Goal: Transaction & Acquisition: Book appointment/travel/reservation

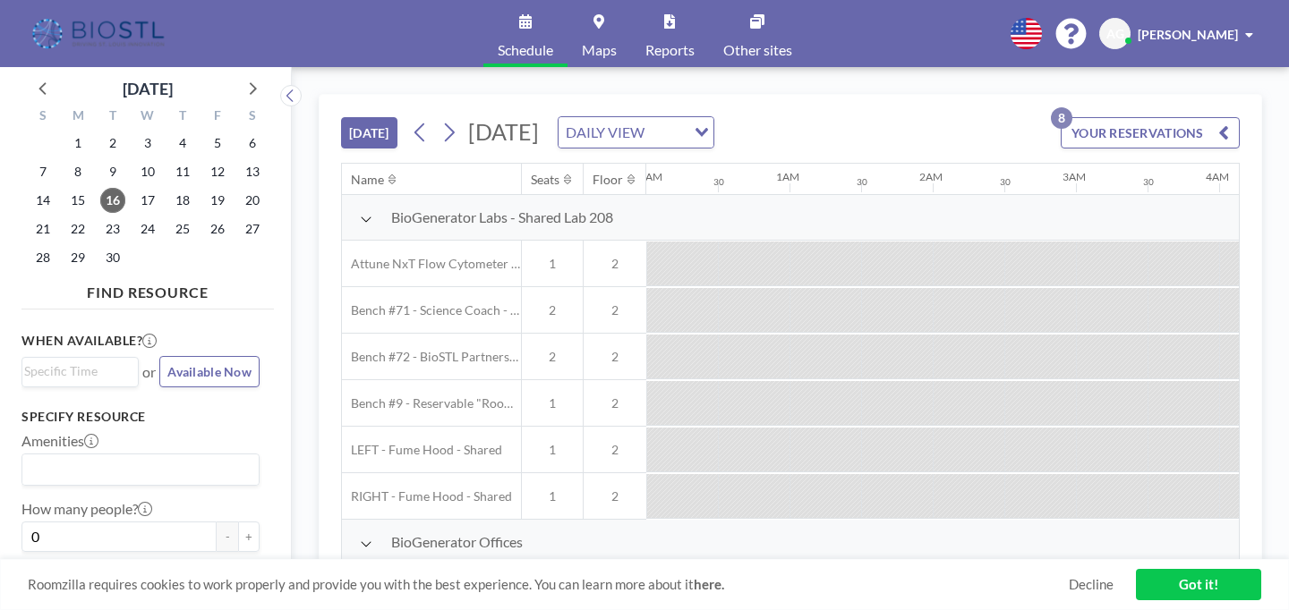
scroll to position [0, 1804]
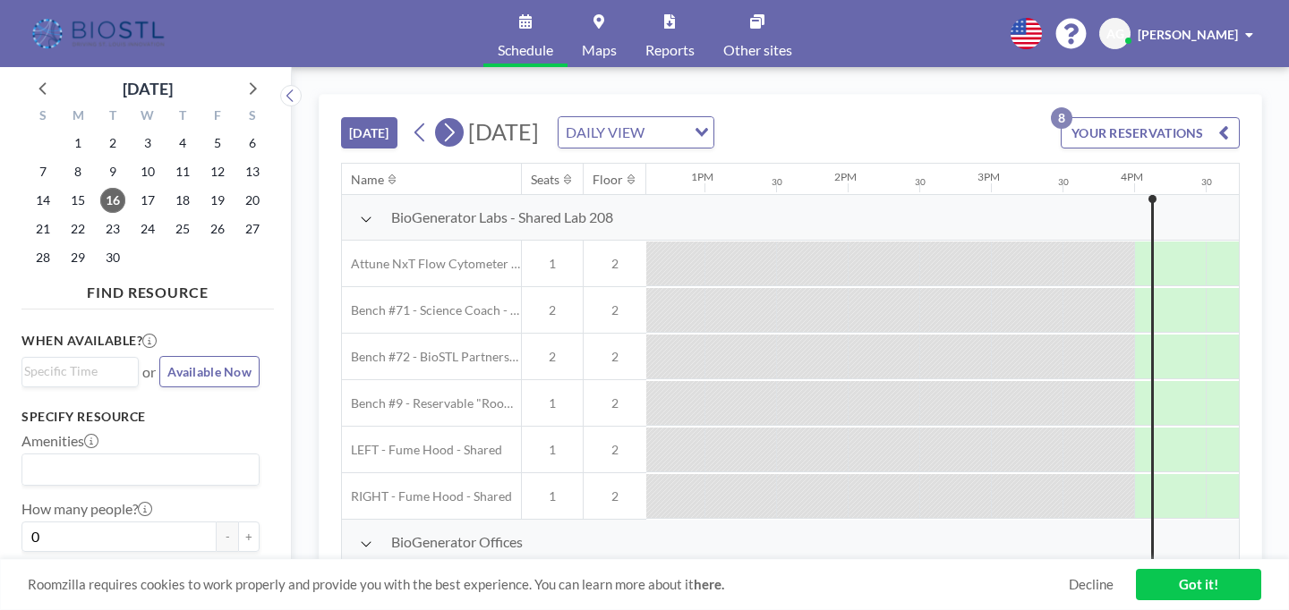
click at [440, 119] on icon at bounding box center [448, 132] width 17 height 27
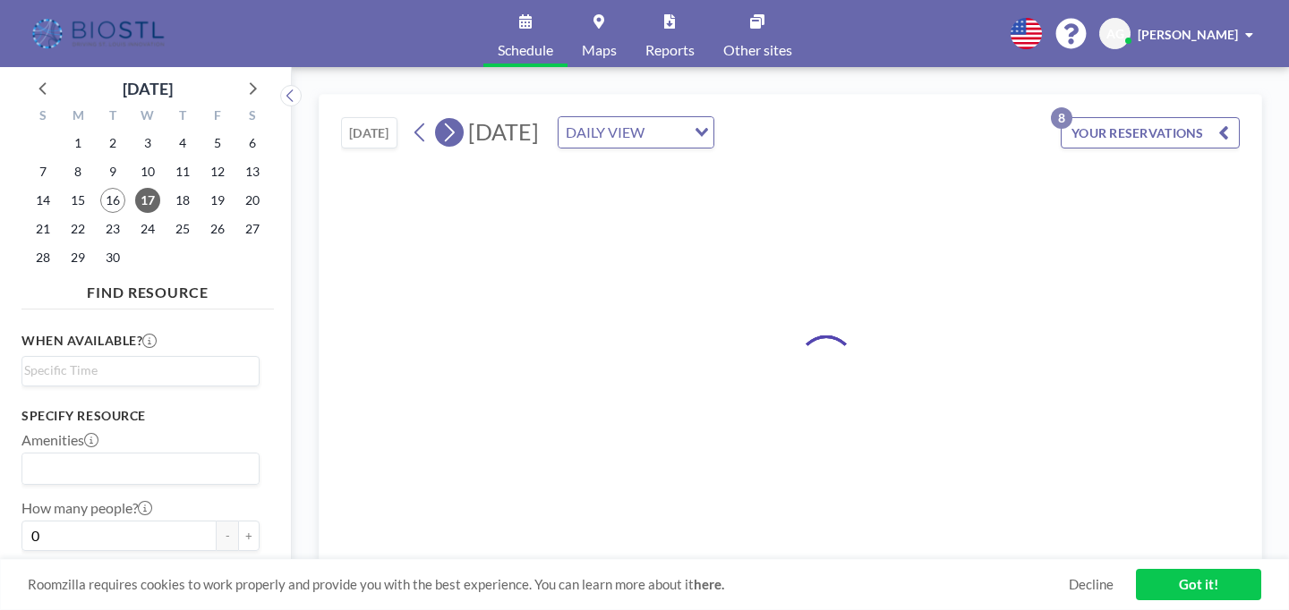
click at [440, 119] on icon at bounding box center [448, 132] width 17 height 27
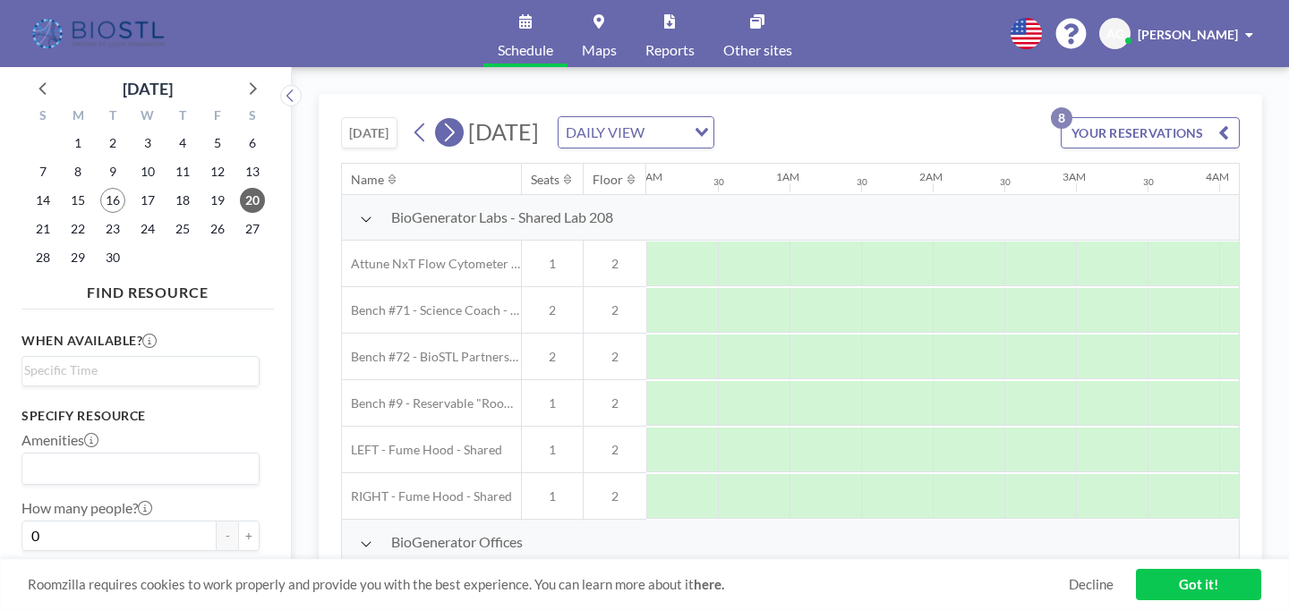
click at [440, 119] on icon at bounding box center [448, 132] width 17 height 27
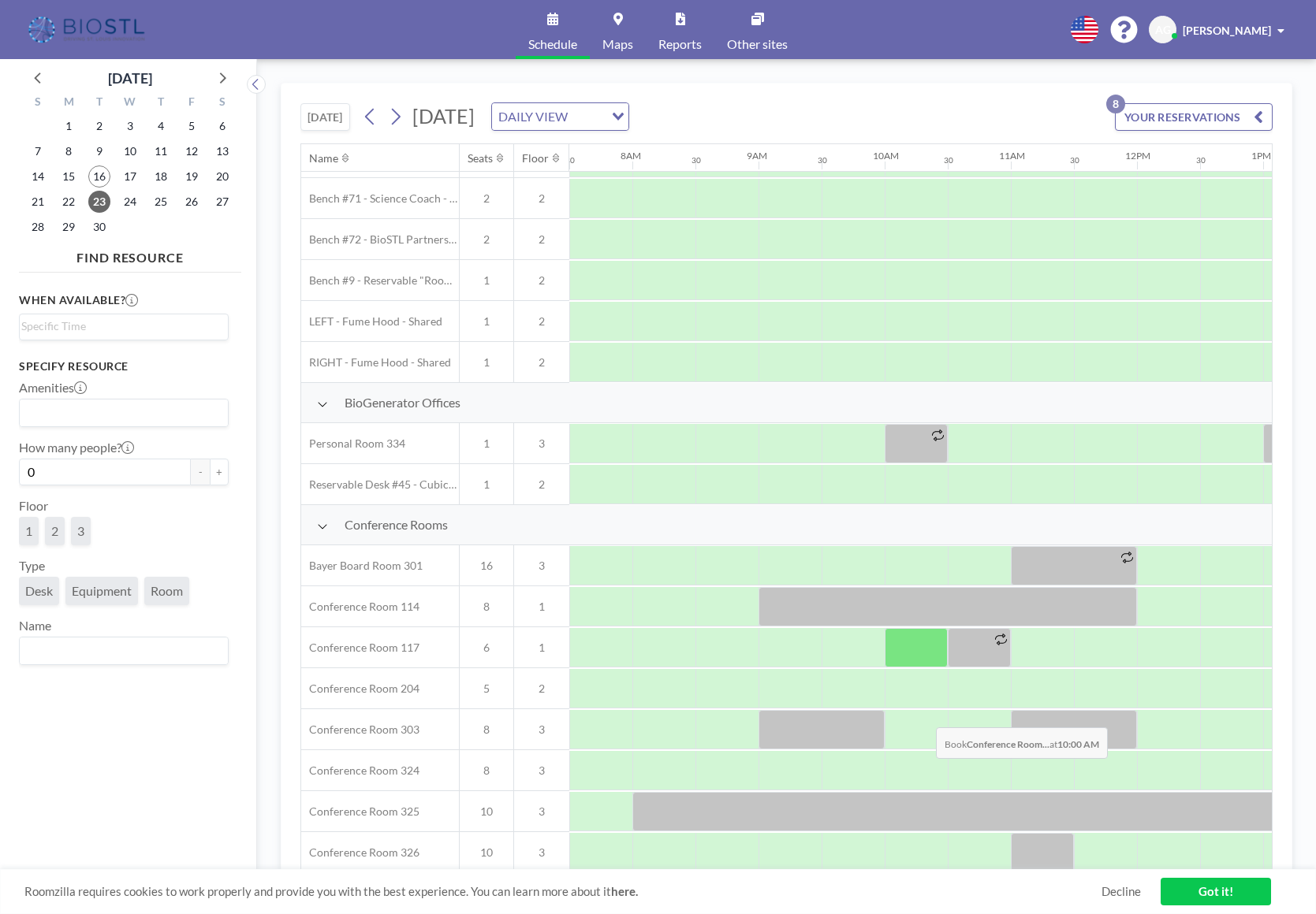
scroll to position [147, 946]
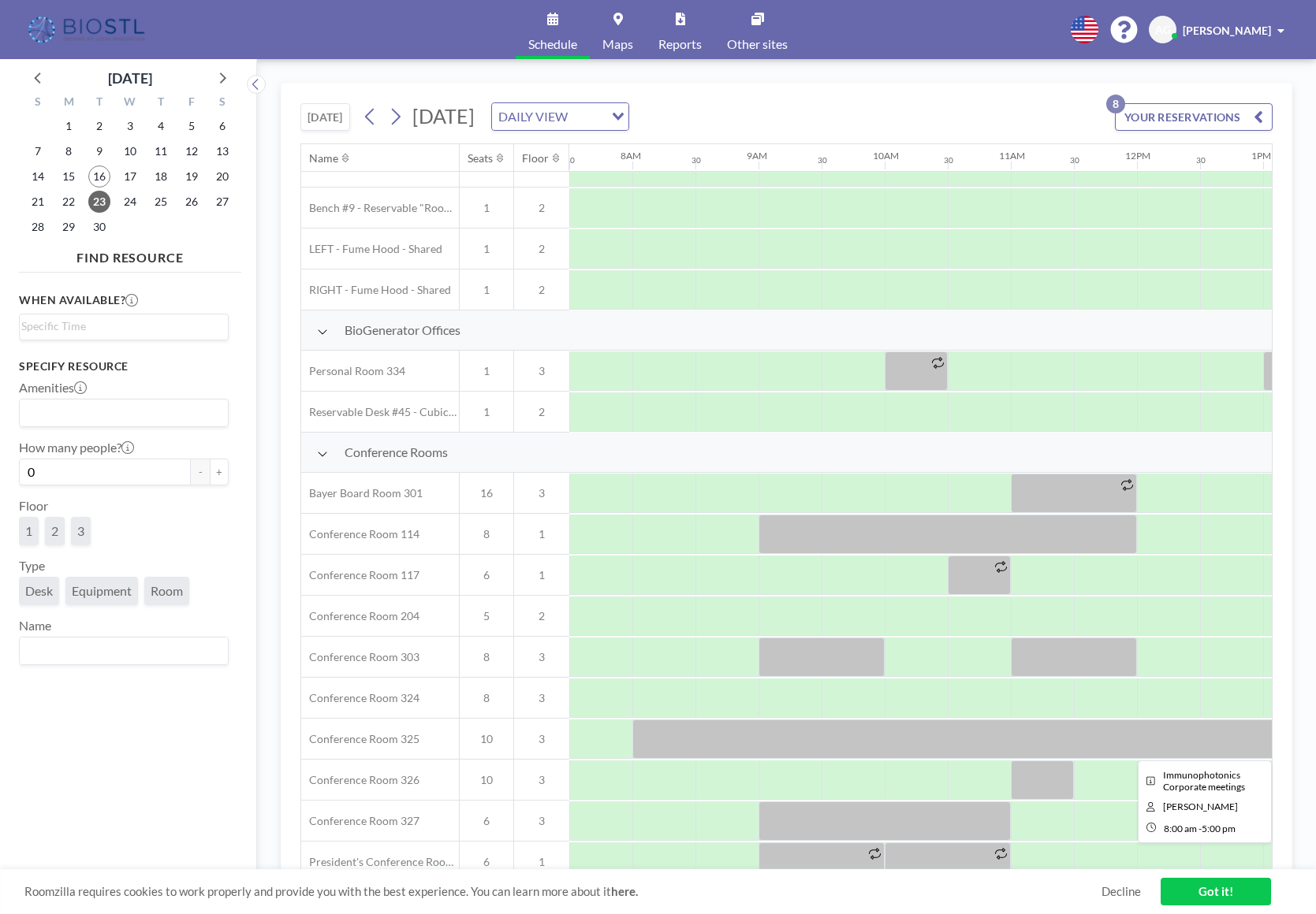
click at [865, 537] on div at bounding box center [1200, 739] width 1135 height 40
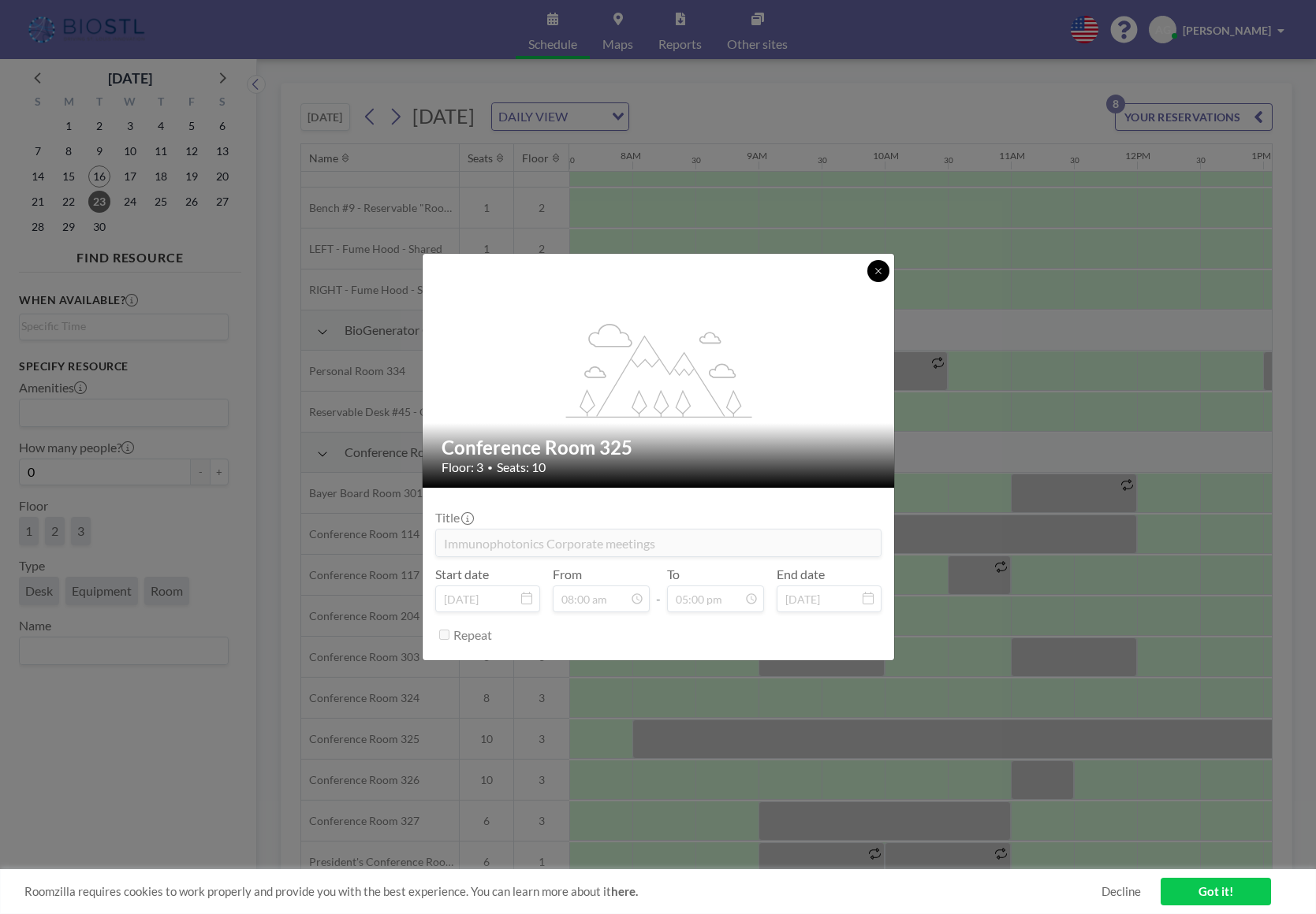
click at [877, 275] on icon at bounding box center [878, 271] width 10 height 10
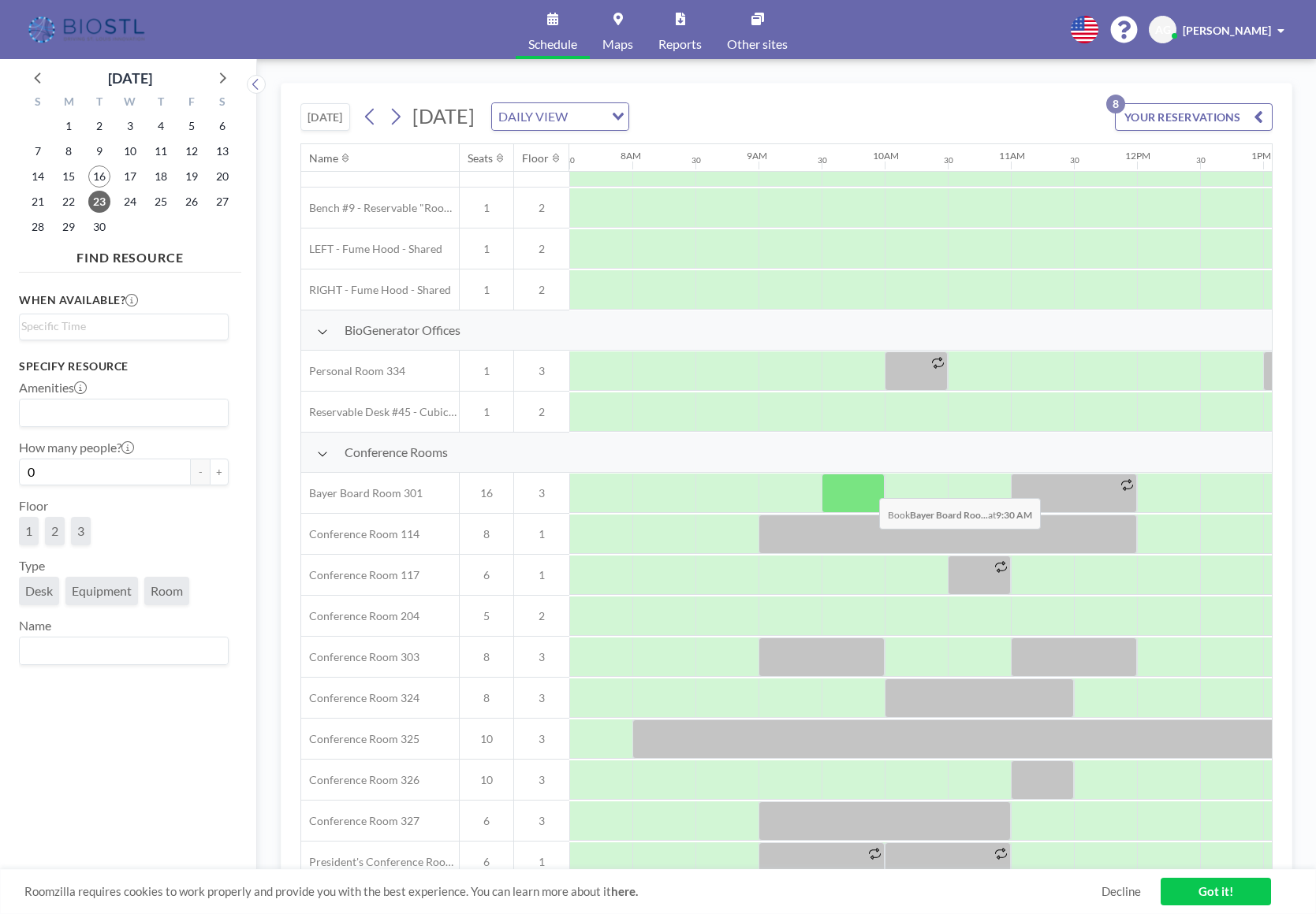
click at [867, 486] on div at bounding box center [854, 493] width 63 height 40
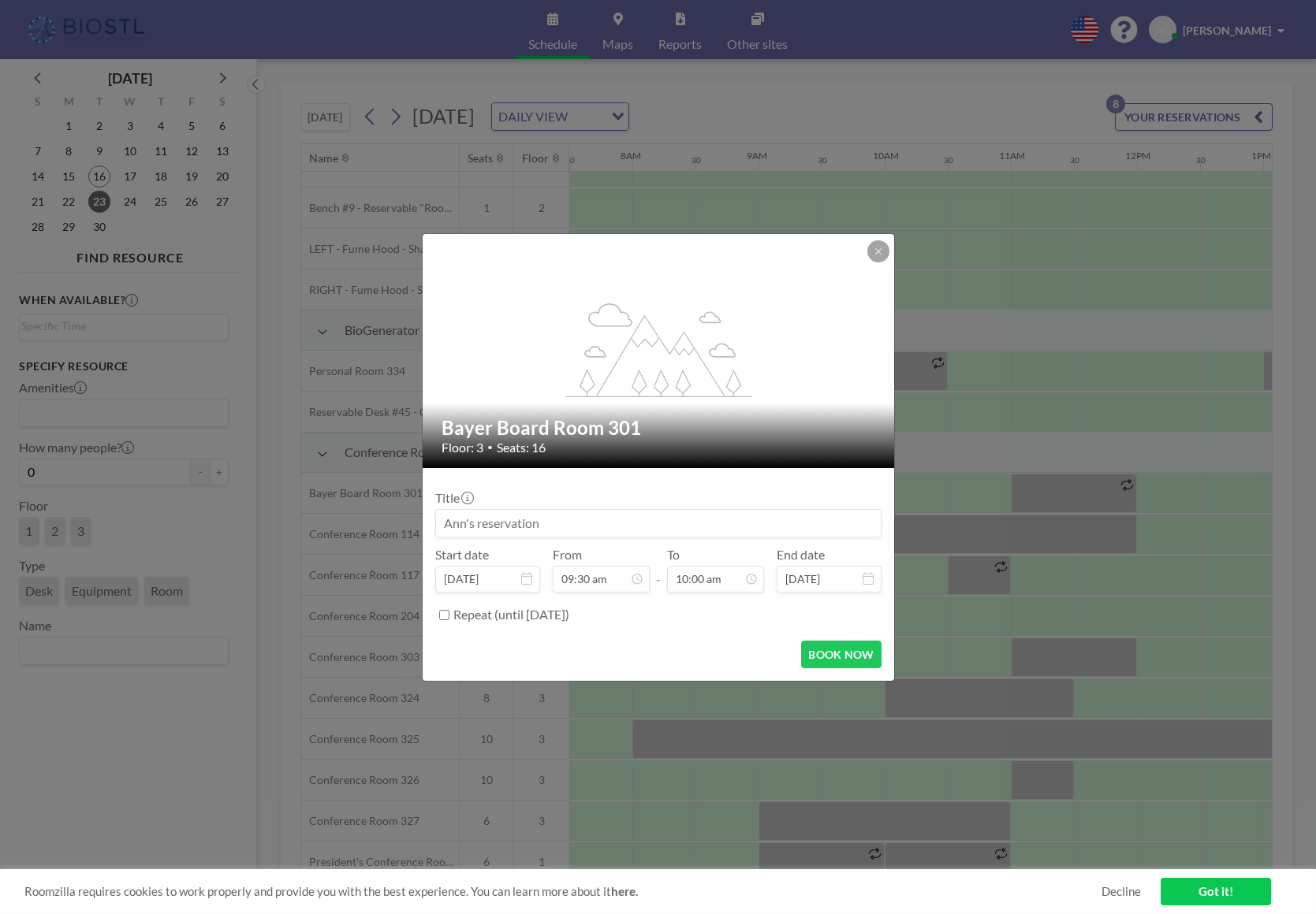
click at [578, 523] on input at bounding box center [658, 523] width 445 height 26
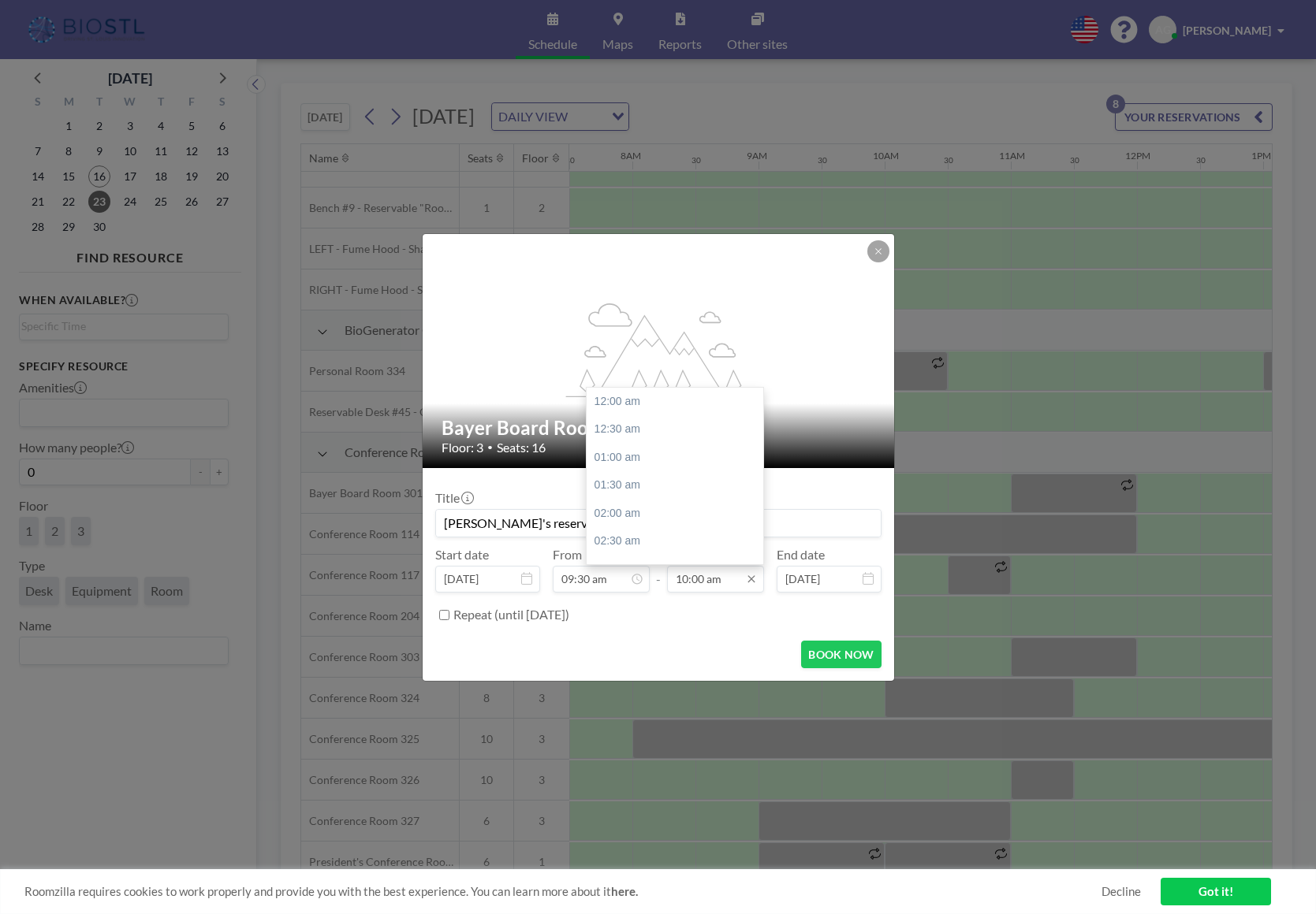
scroll to position [552, 0]
type input "[PERSON_NAME]'s reservation"
click at [727, 537] on input "10:00 am" at bounding box center [715, 579] width 97 height 26
click at [640, 460] on div "11:00 am" at bounding box center [679, 468] width 185 height 28
type input "11:00 am"
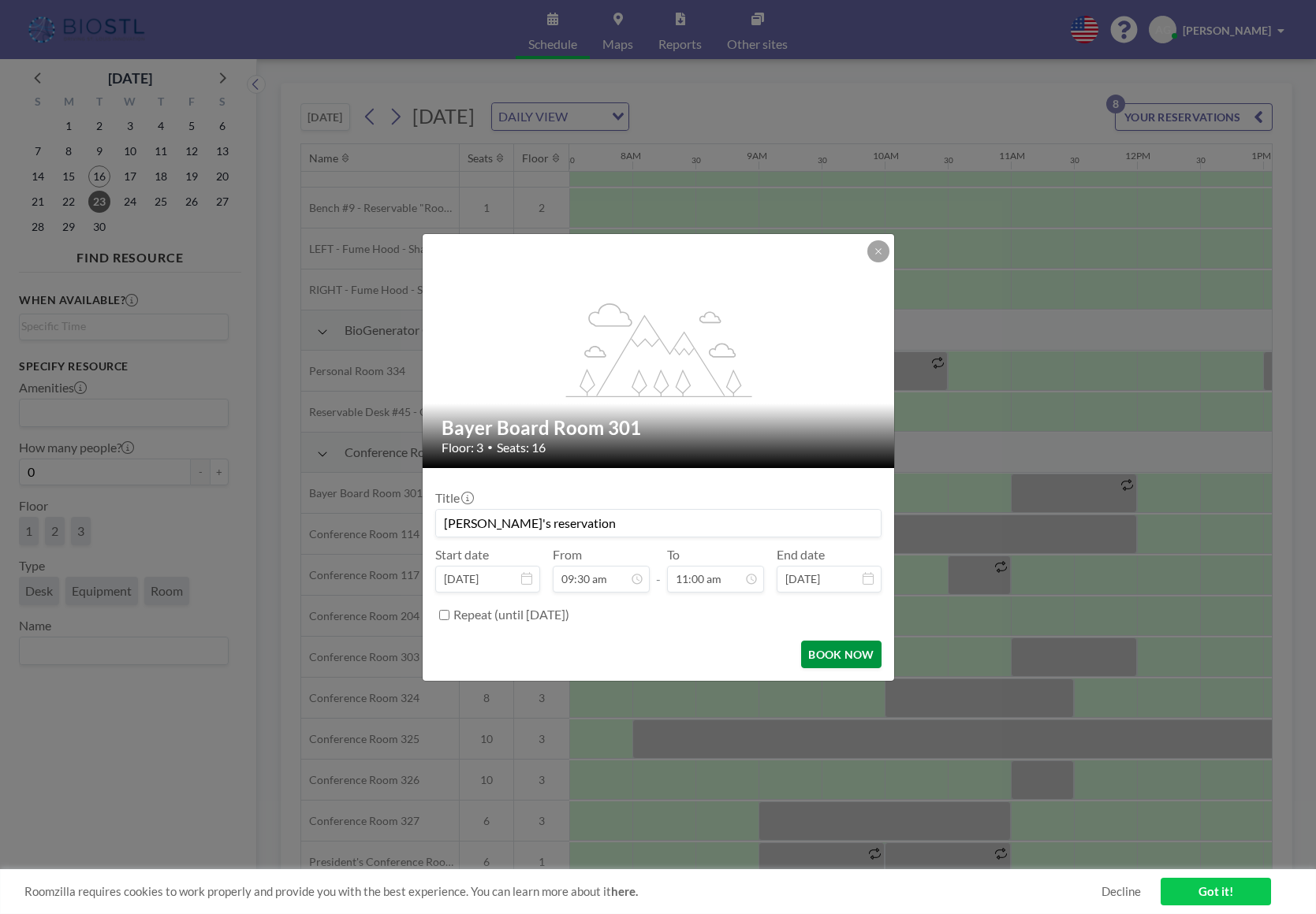
click at [848, 537] on button "BOOK NOW" at bounding box center [840, 654] width 79 height 27
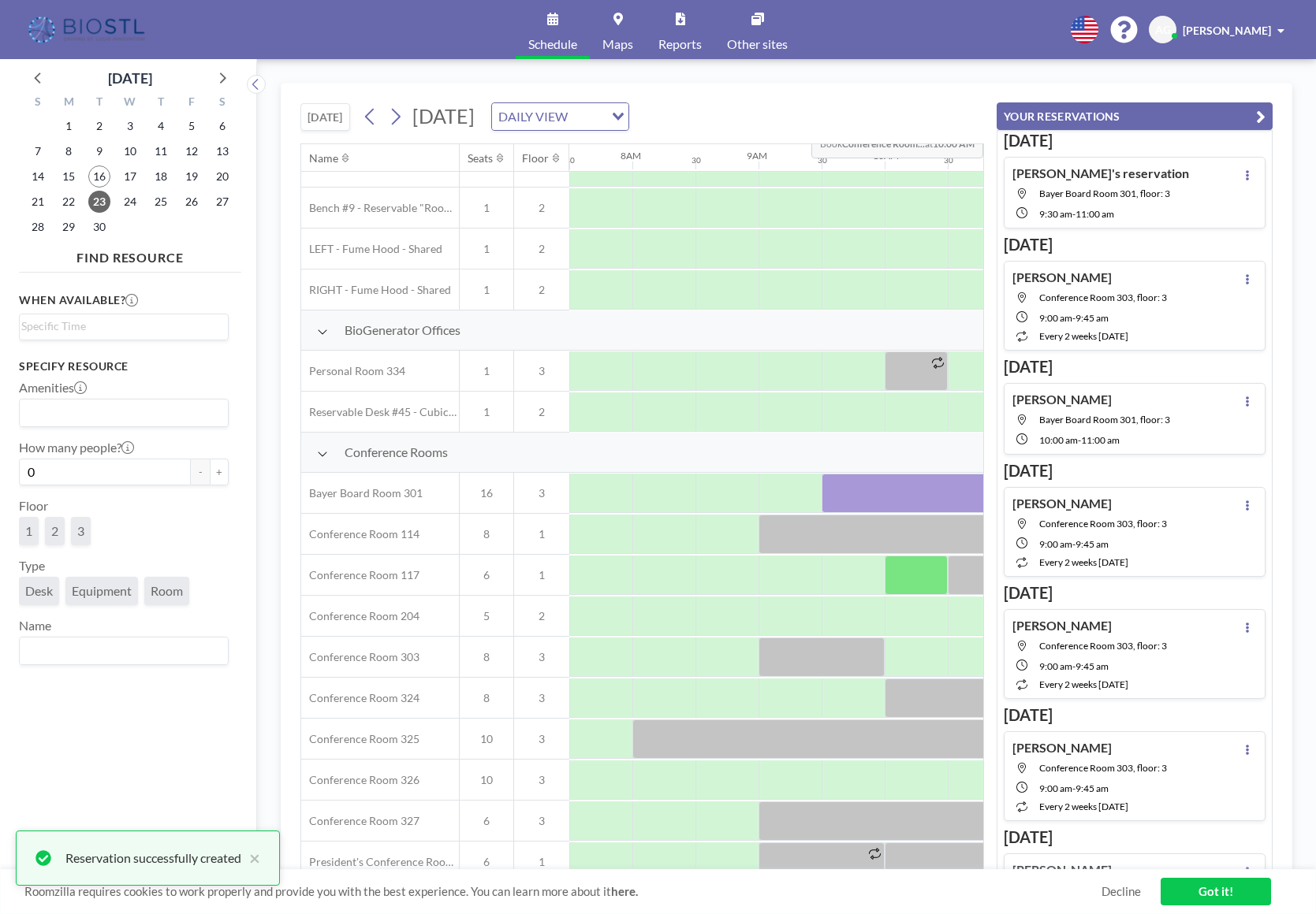
click at [1135, 115] on icon "button" at bounding box center [1261, 116] width 10 height 18
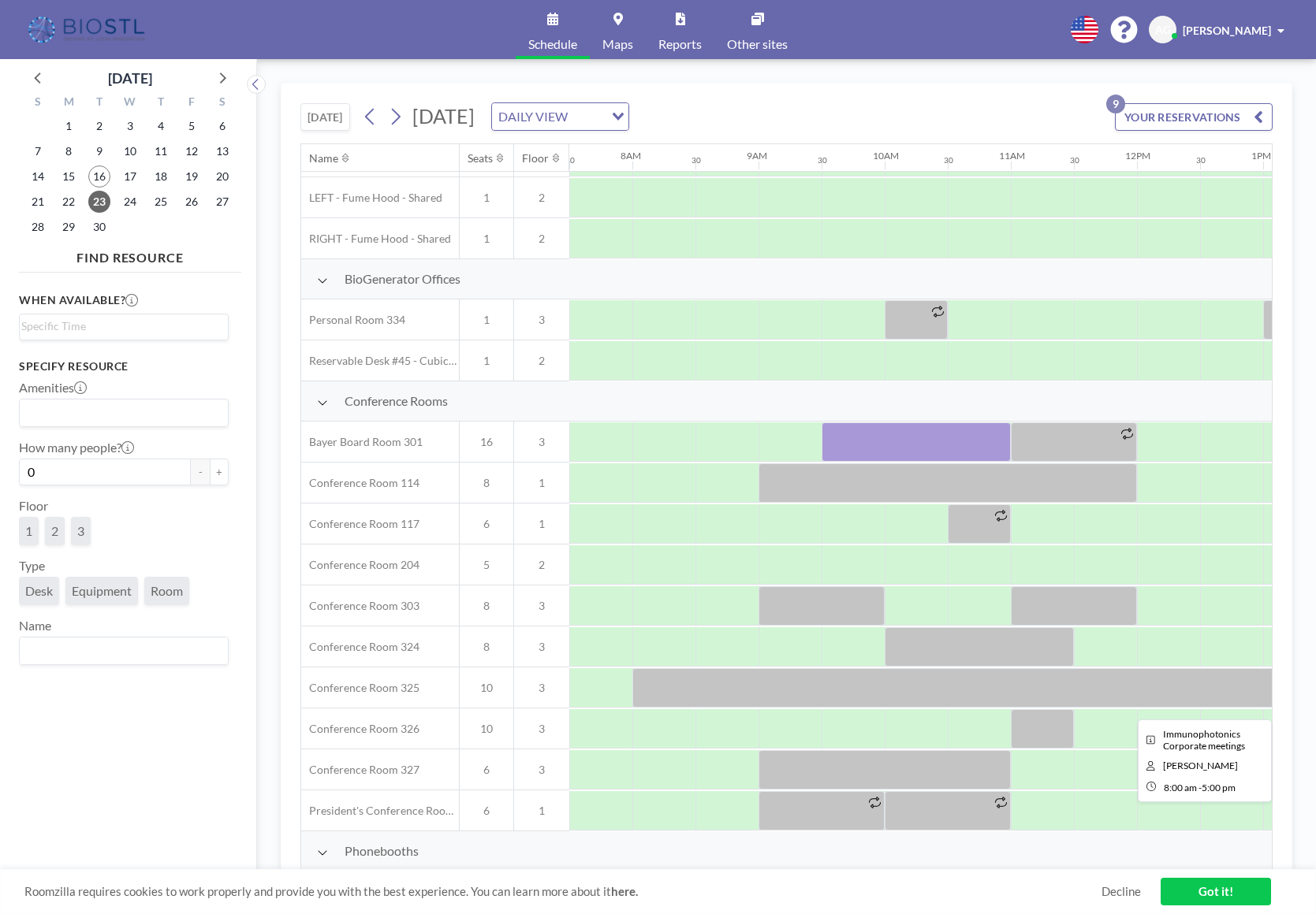
scroll to position [199, 946]
click at [1101, 537] on div at bounding box center [1105, 728] width 63 height 40
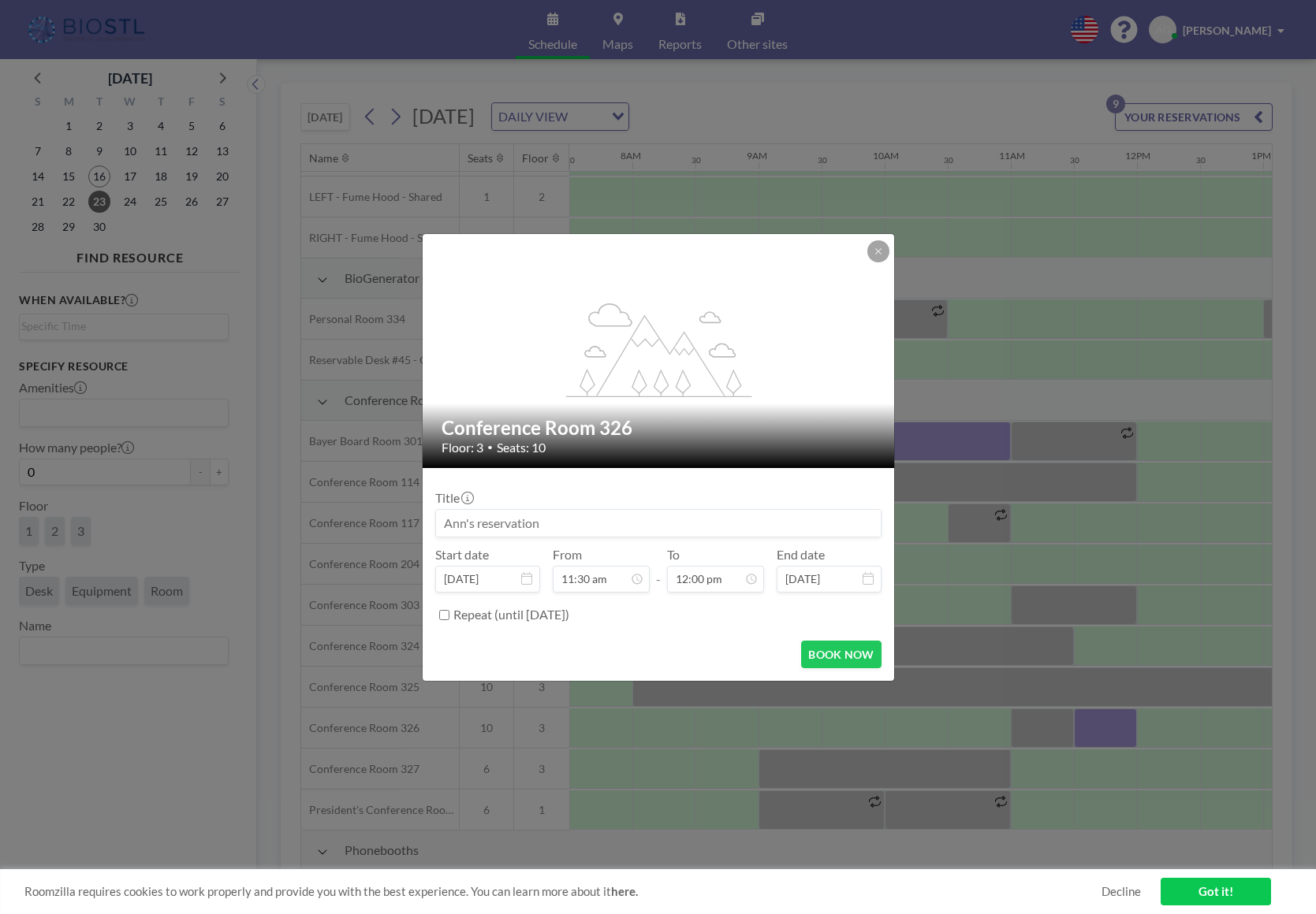
click at [492, 516] on input at bounding box center [658, 523] width 445 height 26
type input "[PERSON_NAME]'s reservation"
click at [836, 537] on button "BOOK NOW" at bounding box center [840, 654] width 79 height 27
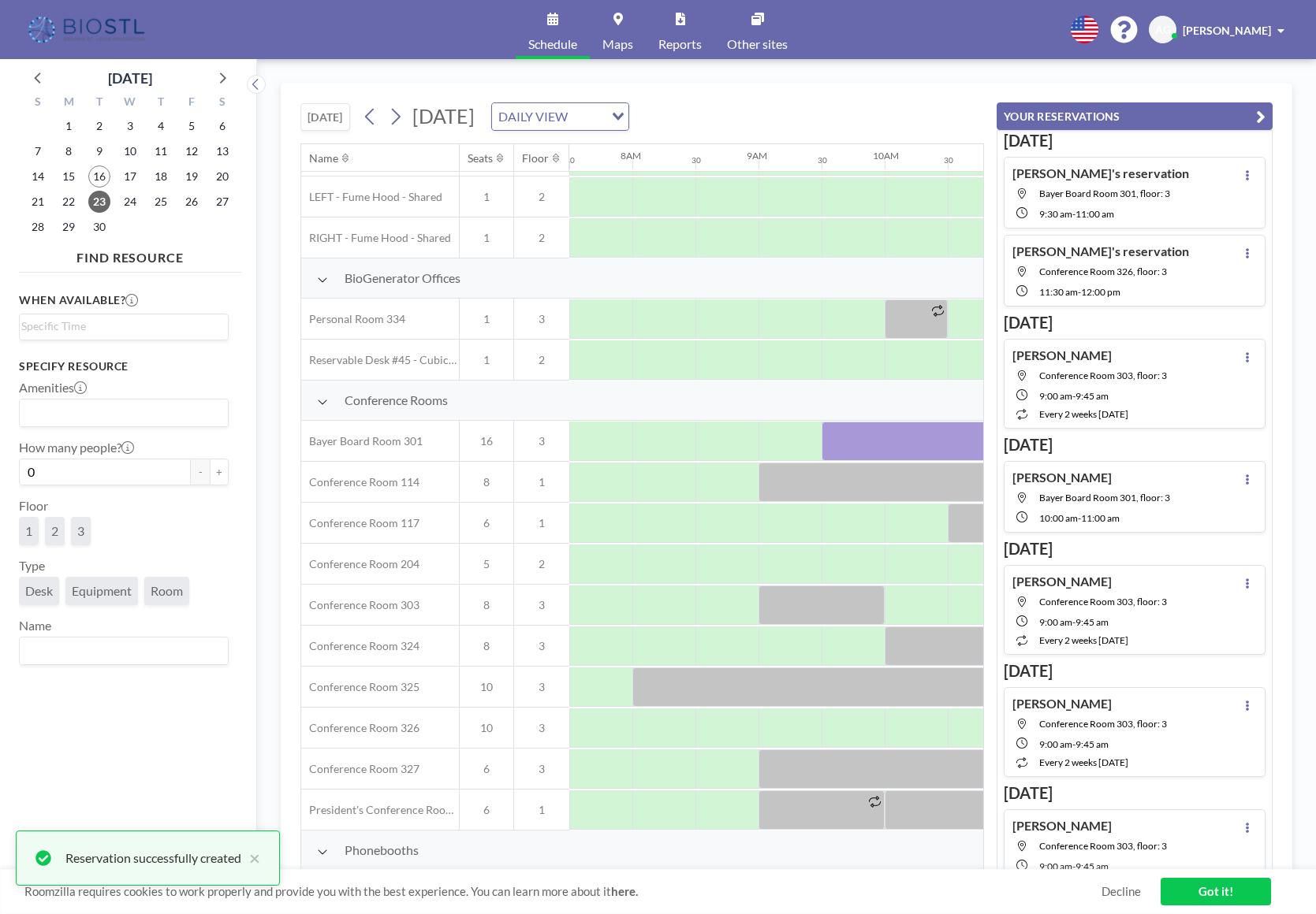
click at [1135, 119] on icon "button" at bounding box center [1261, 116] width 10 height 18
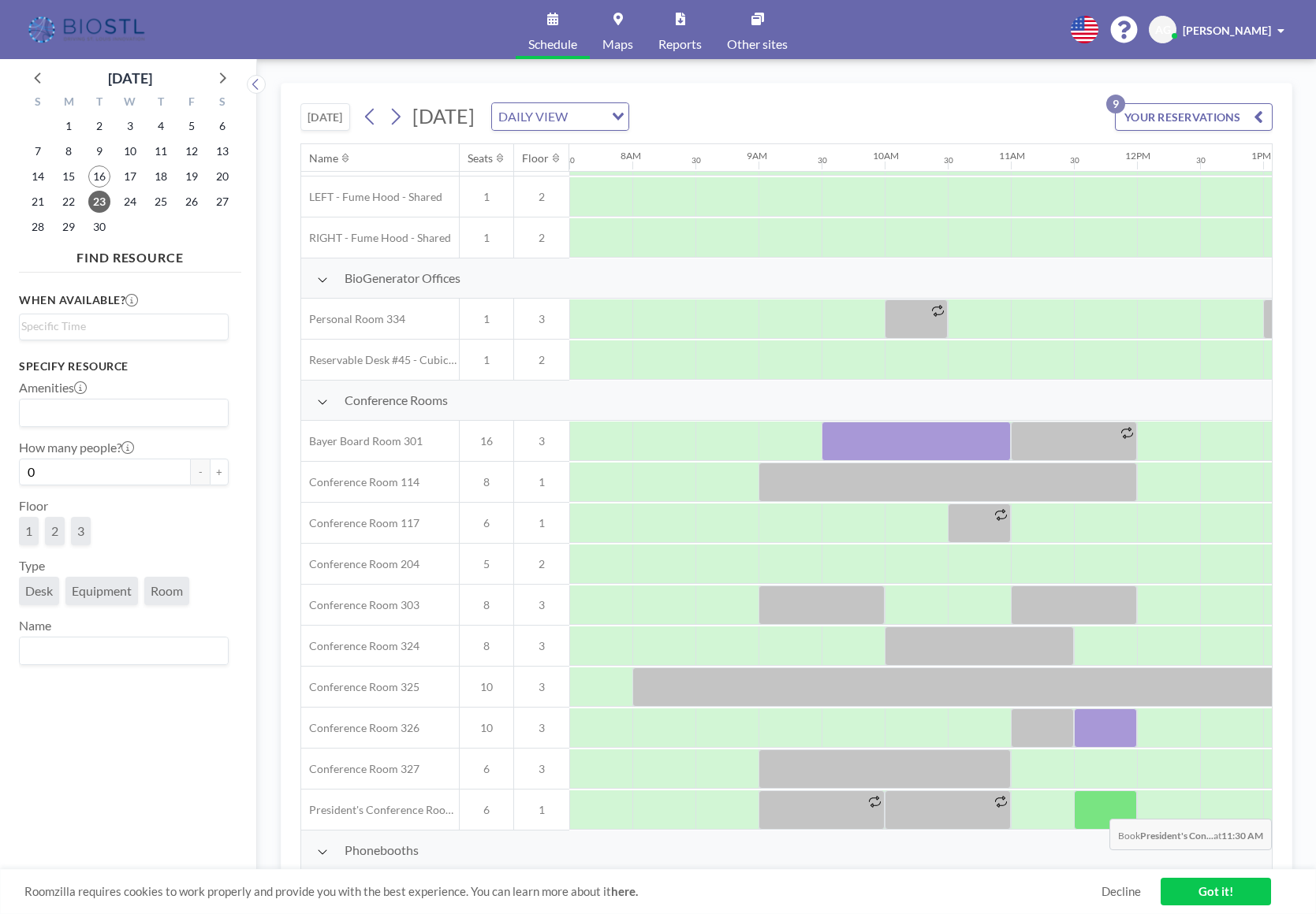
scroll to position [220, 946]
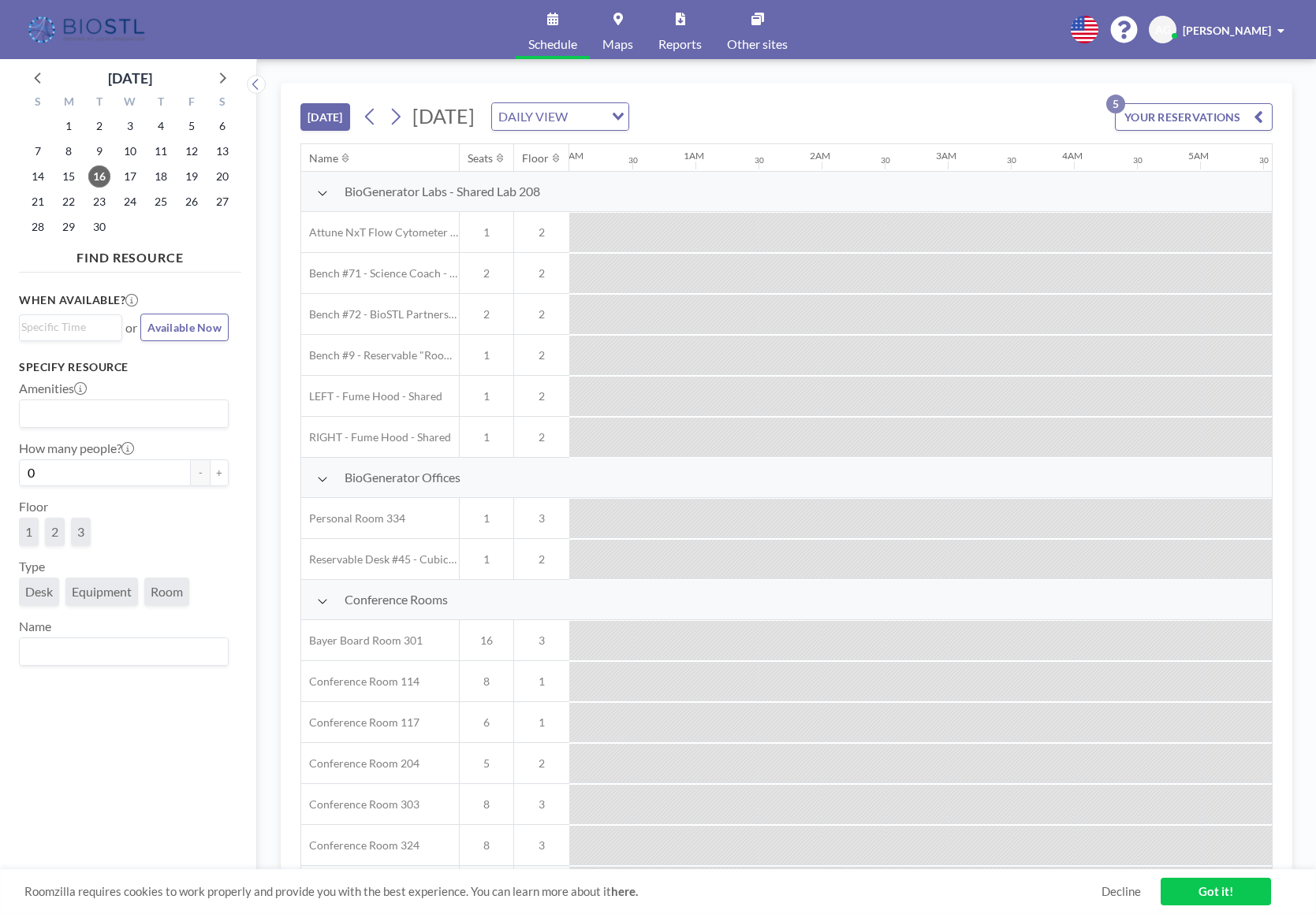
scroll to position [0, 2019]
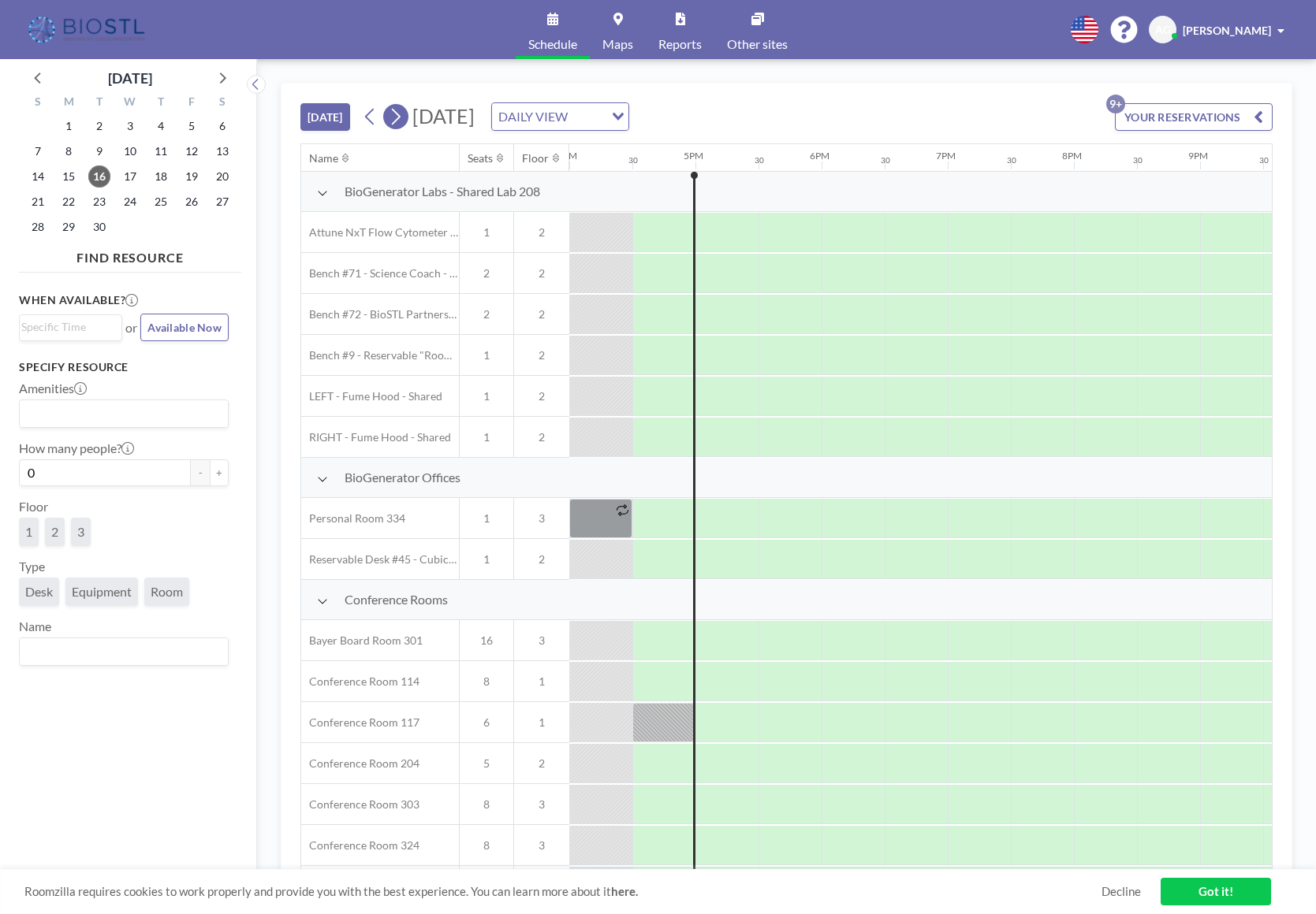
click at [403, 111] on icon at bounding box center [395, 116] width 15 height 24
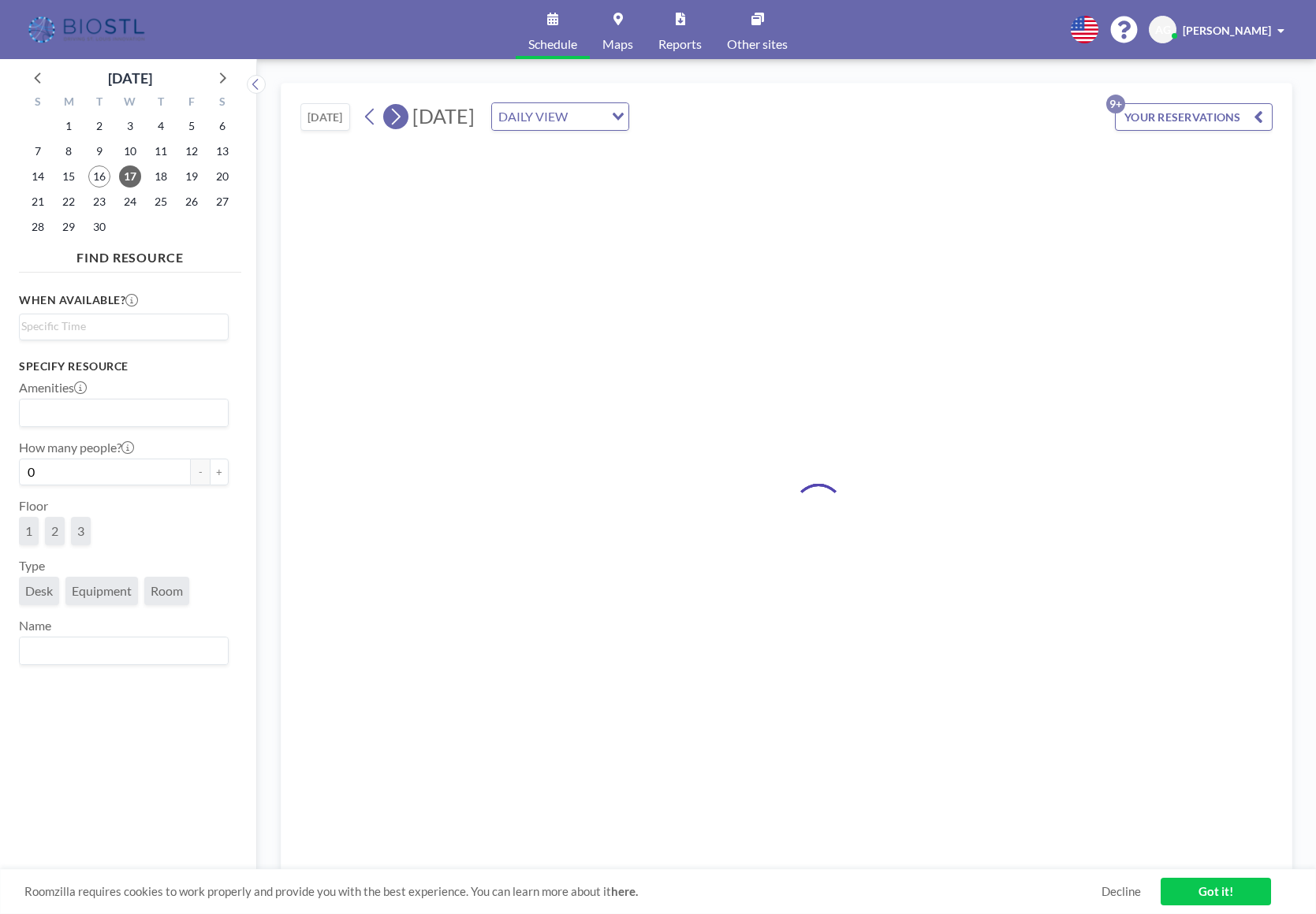
click at [403, 113] on icon at bounding box center [395, 116] width 15 height 24
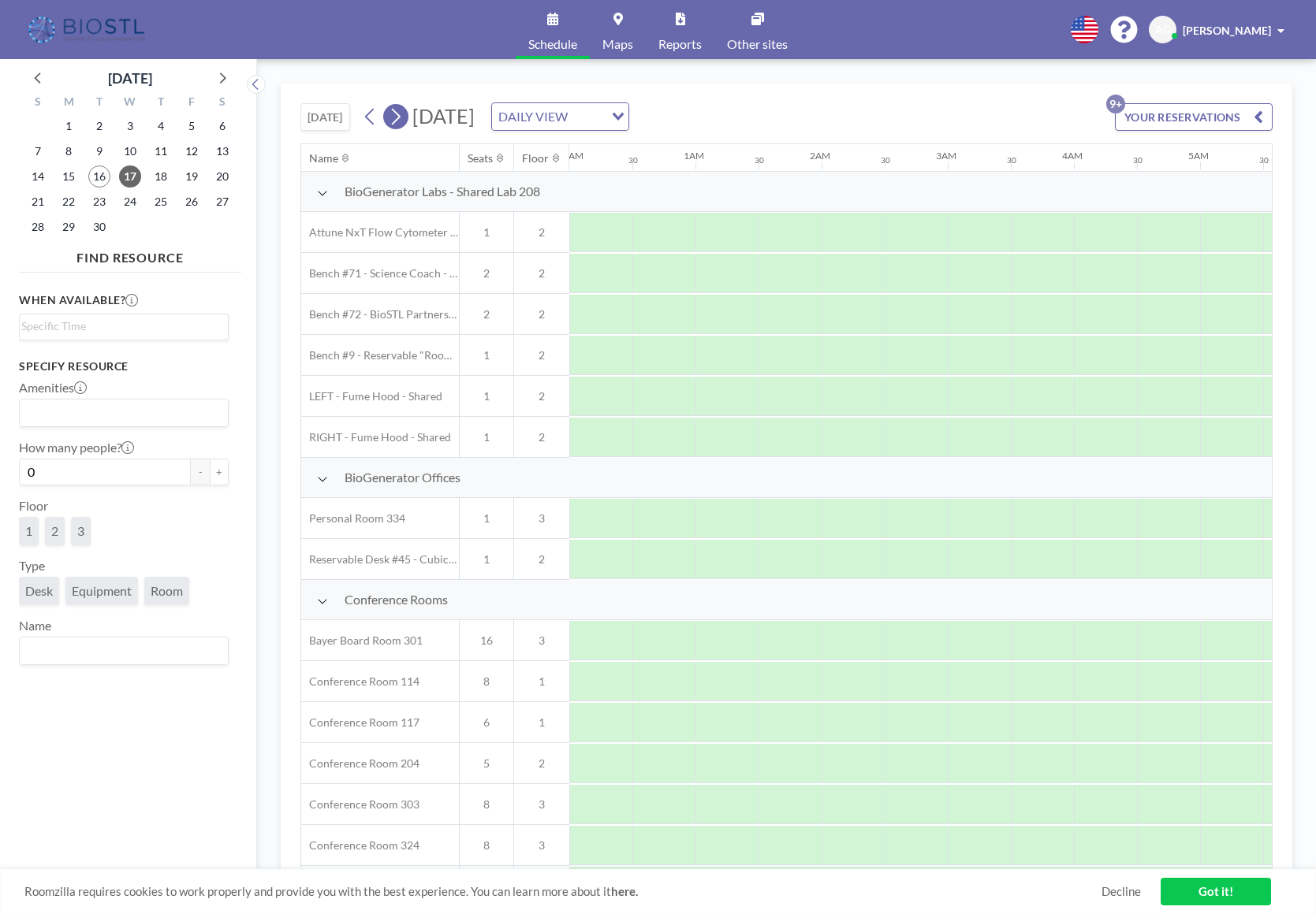
scroll to position [0, 0]
click at [403, 114] on icon at bounding box center [395, 116] width 15 height 24
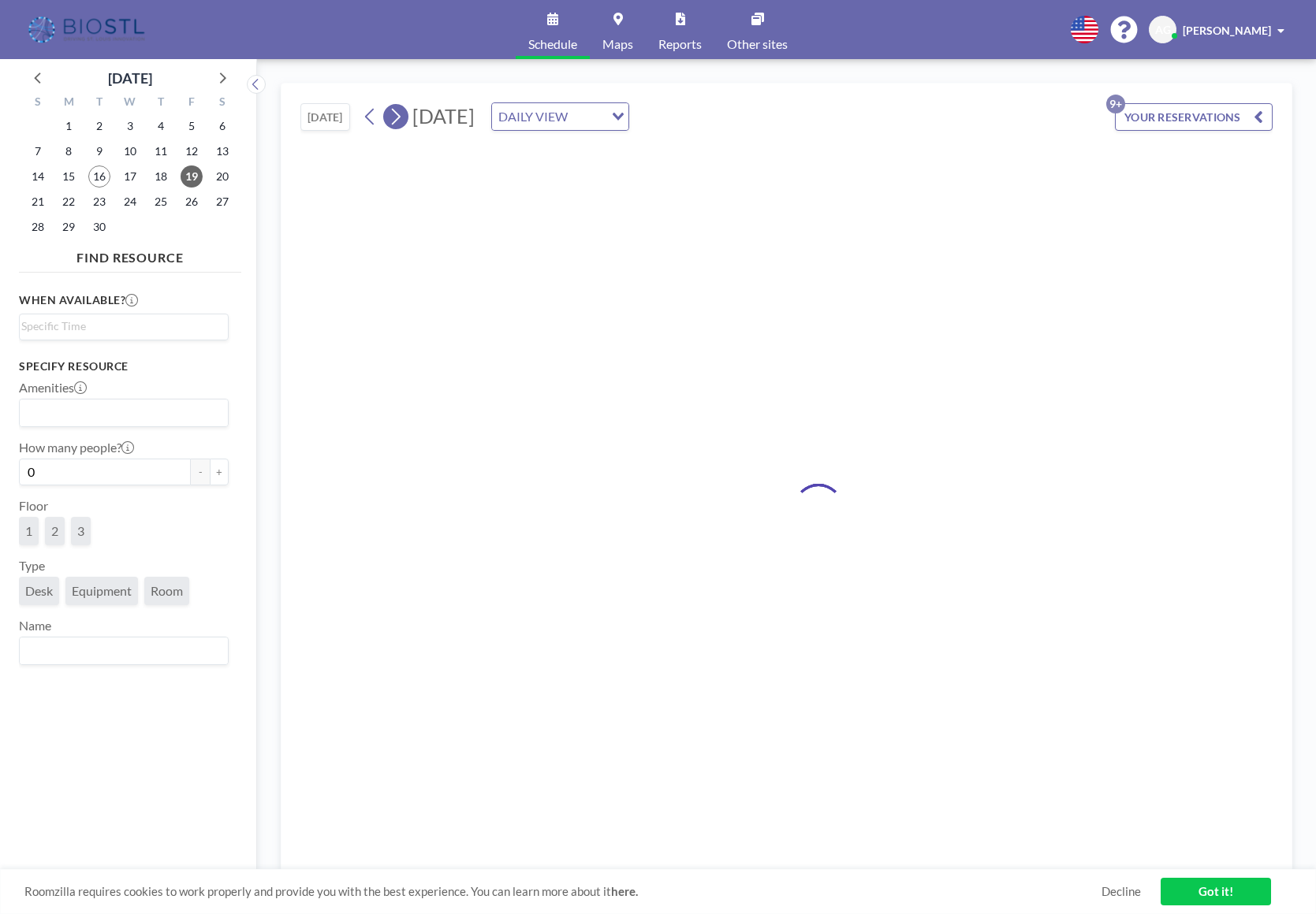
click at [403, 114] on icon at bounding box center [395, 116] width 15 height 24
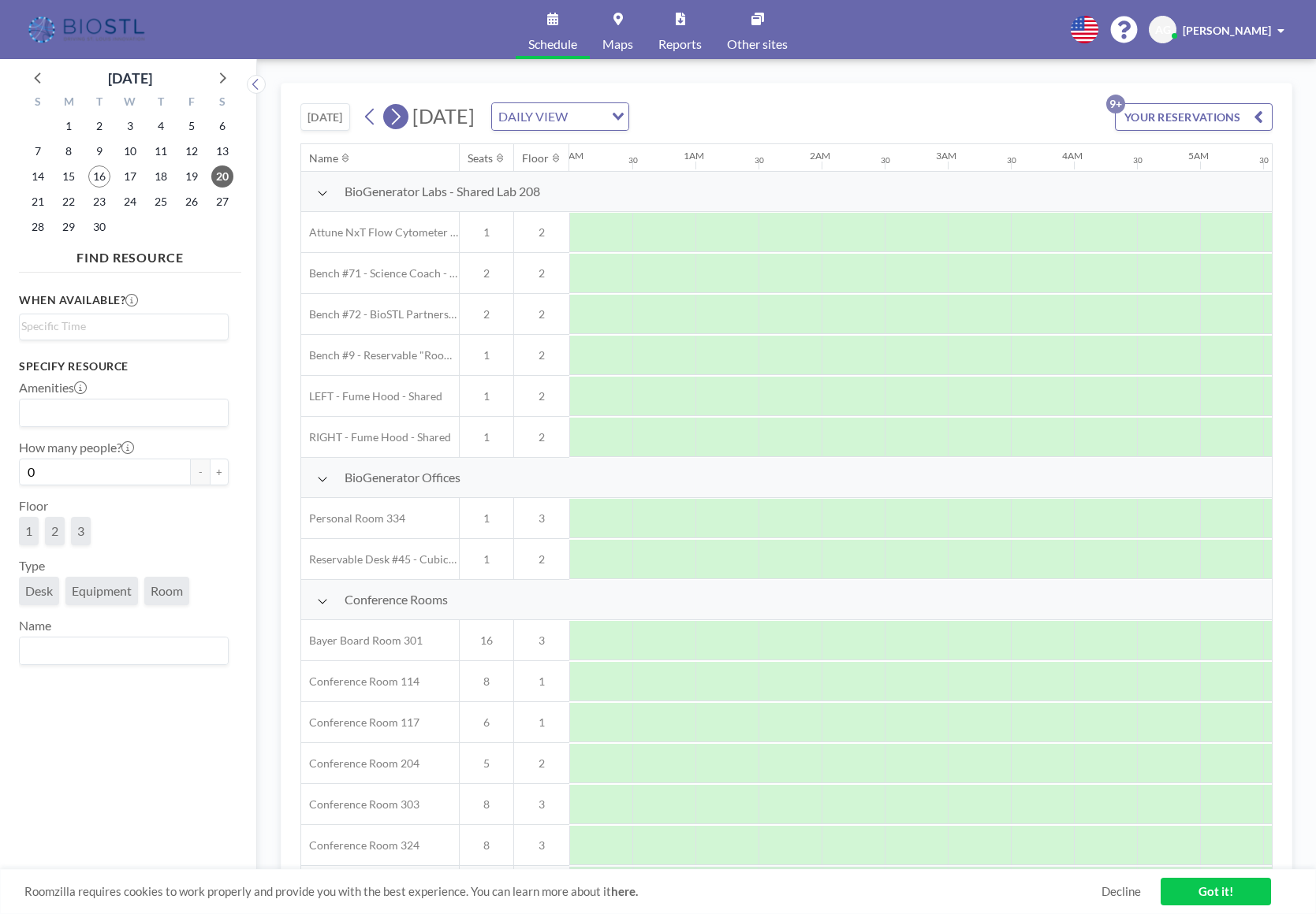
scroll to position [0, 914]
click at [403, 114] on icon at bounding box center [395, 116] width 15 height 24
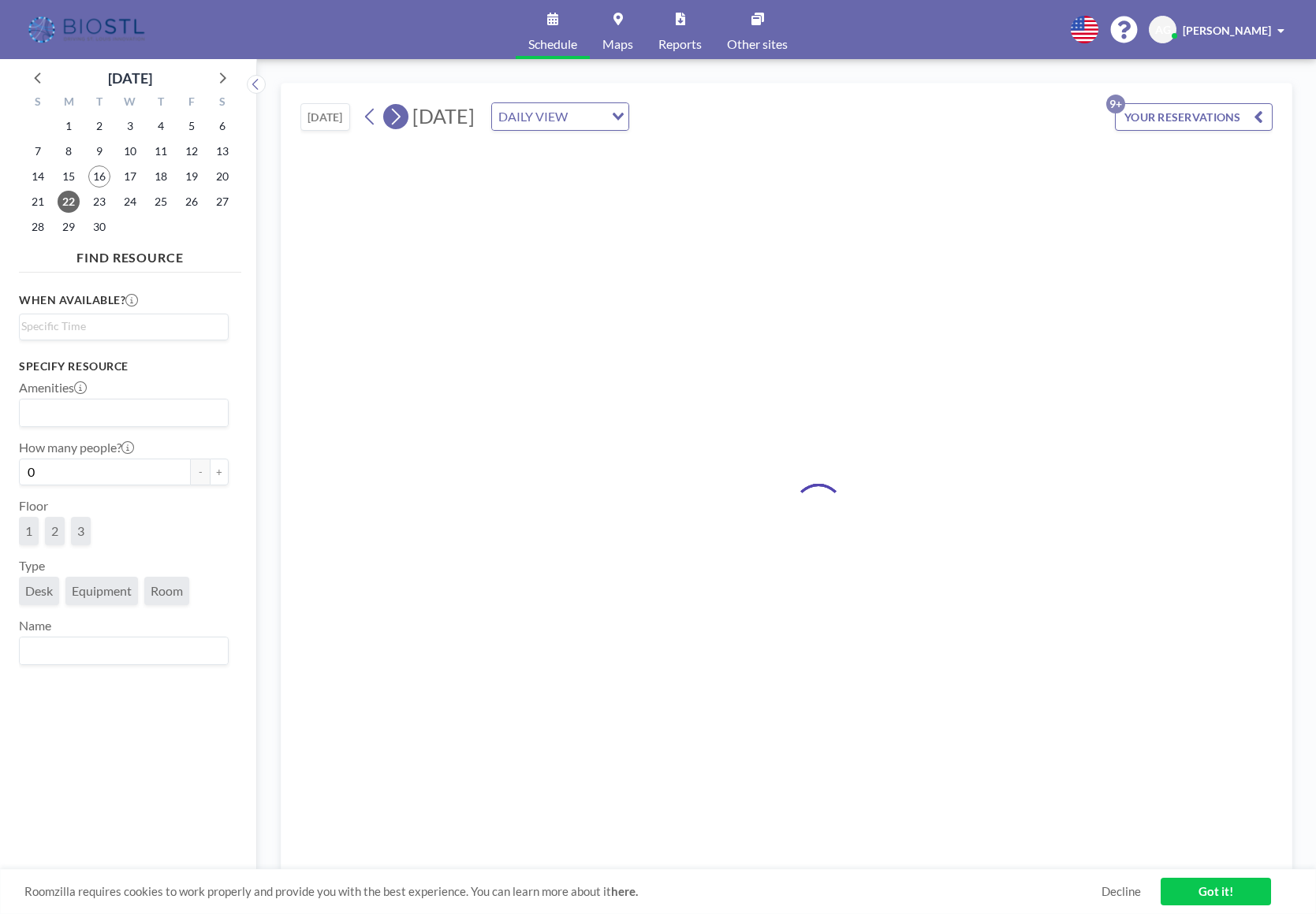
click at [403, 114] on icon at bounding box center [395, 116] width 15 height 24
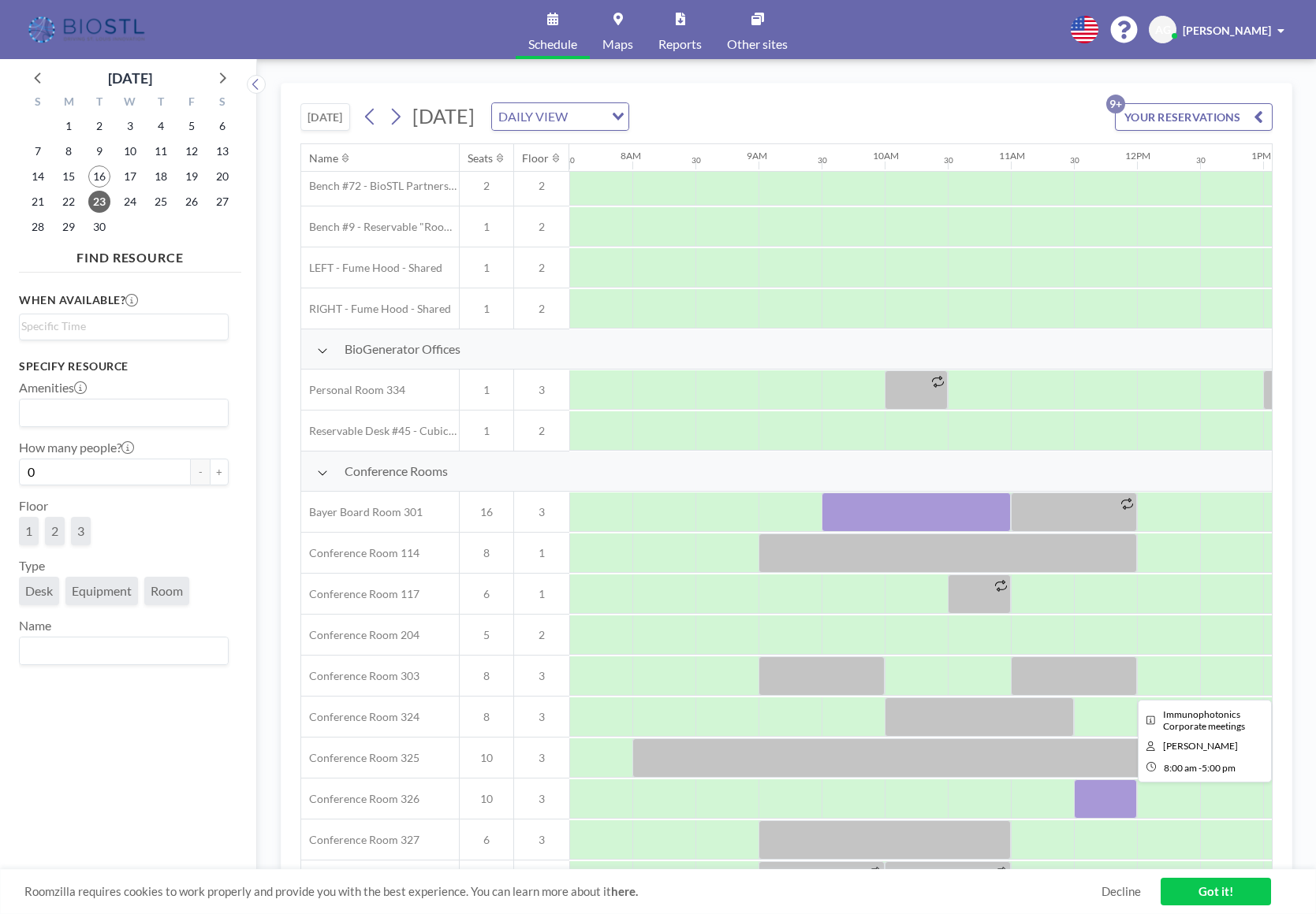
scroll to position [208, 946]
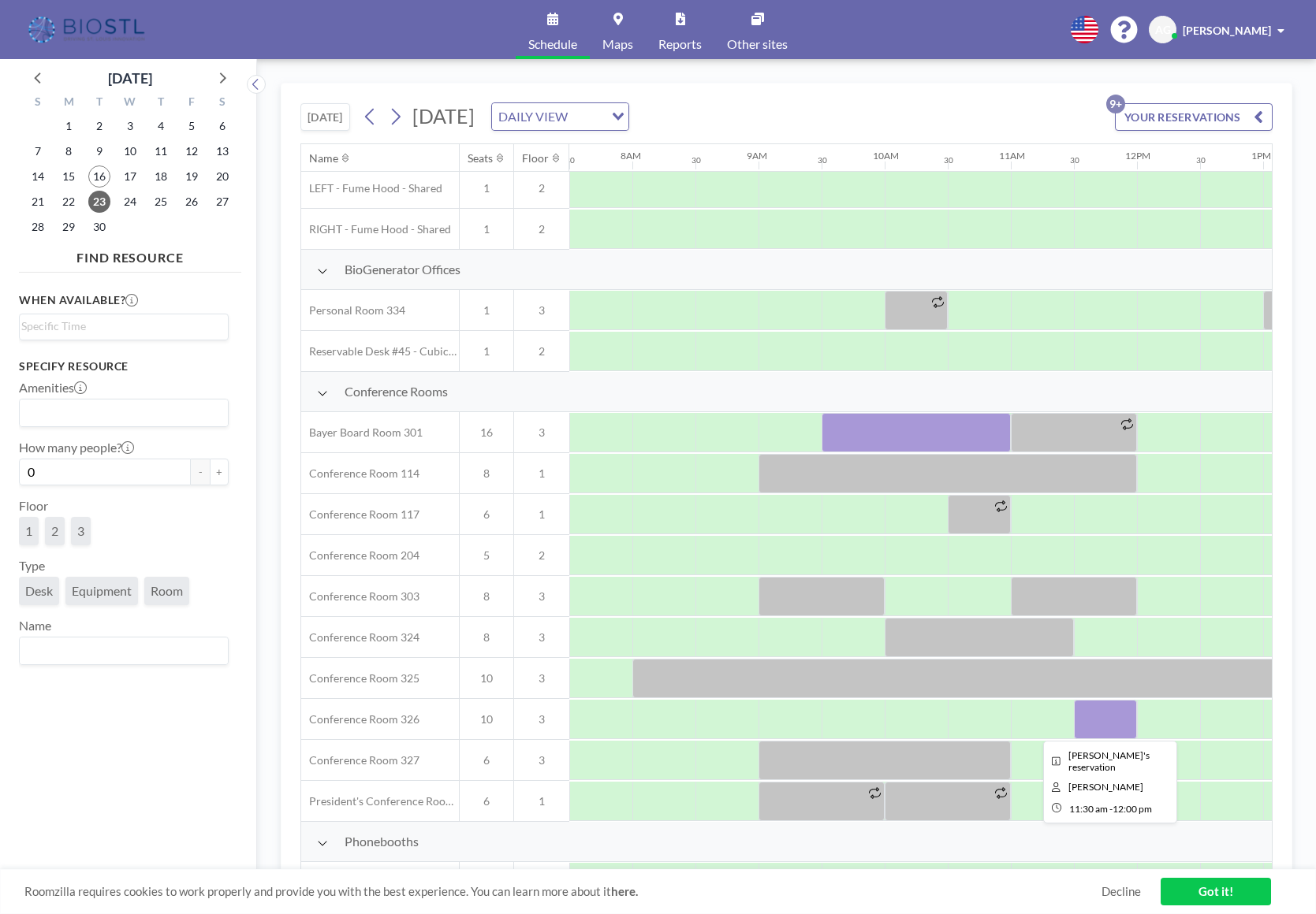
click at [1086, 721] on div at bounding box center [1105, 719] width 63 height 40
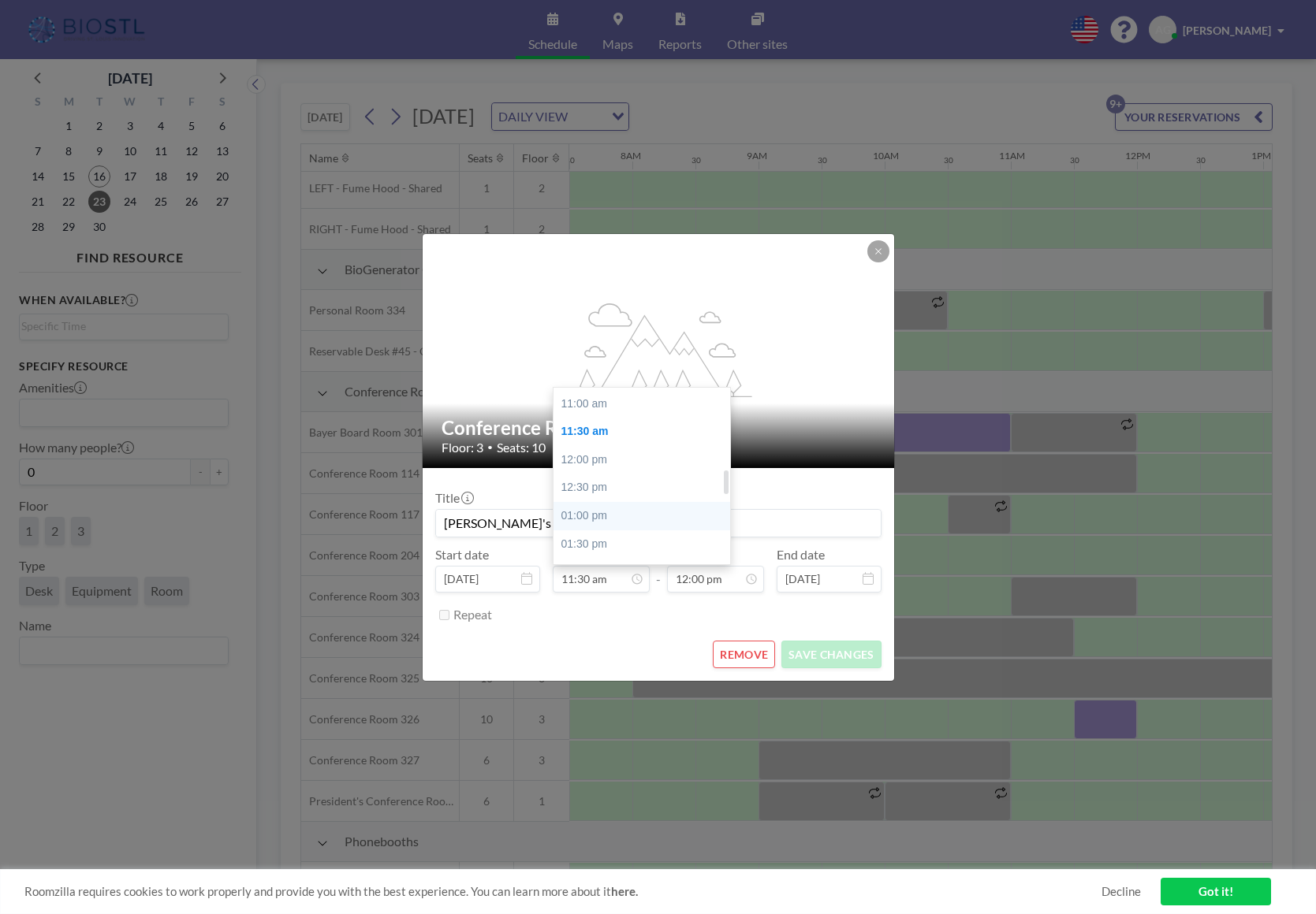
scroll to position [599, 0]
click at [598, 408] on div "11:00 am" at bounding box center [646, 420] width 185 height 28
type input "11:00 am"
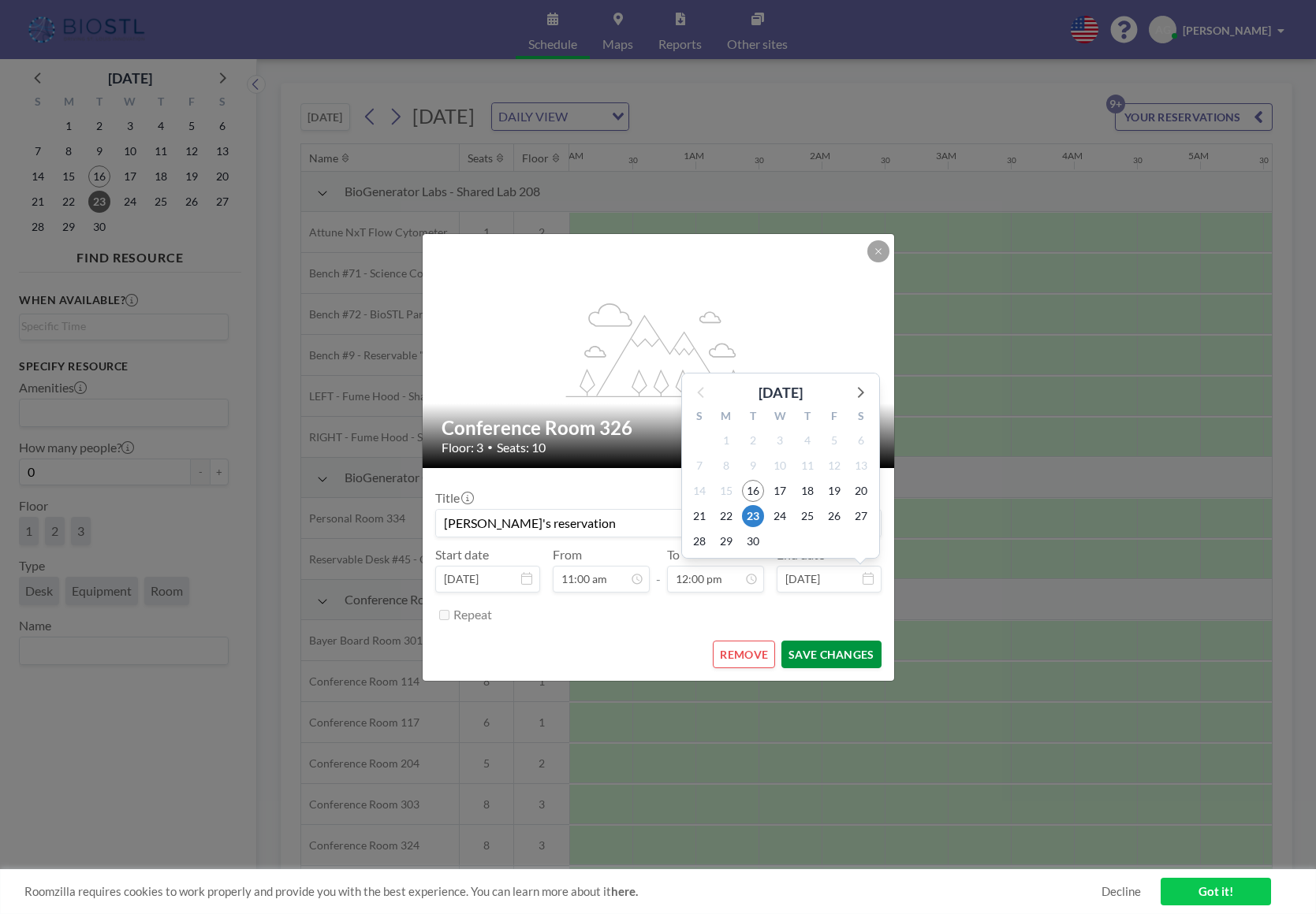
scroll to position [0, 1325]
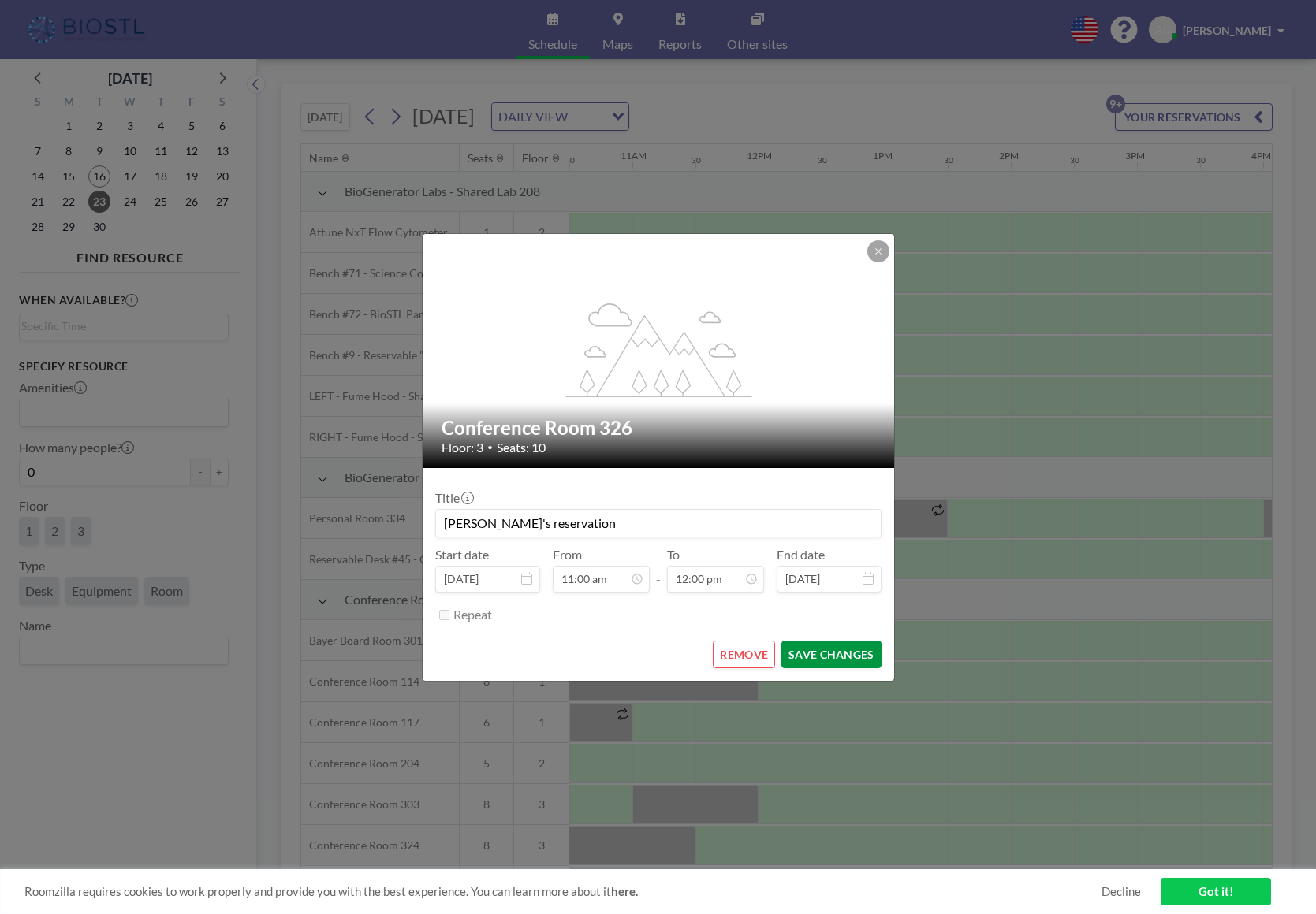
click at [839, 656] on button "SAVE CHANGES" at bounding box center [831, 654] width 100 height 27
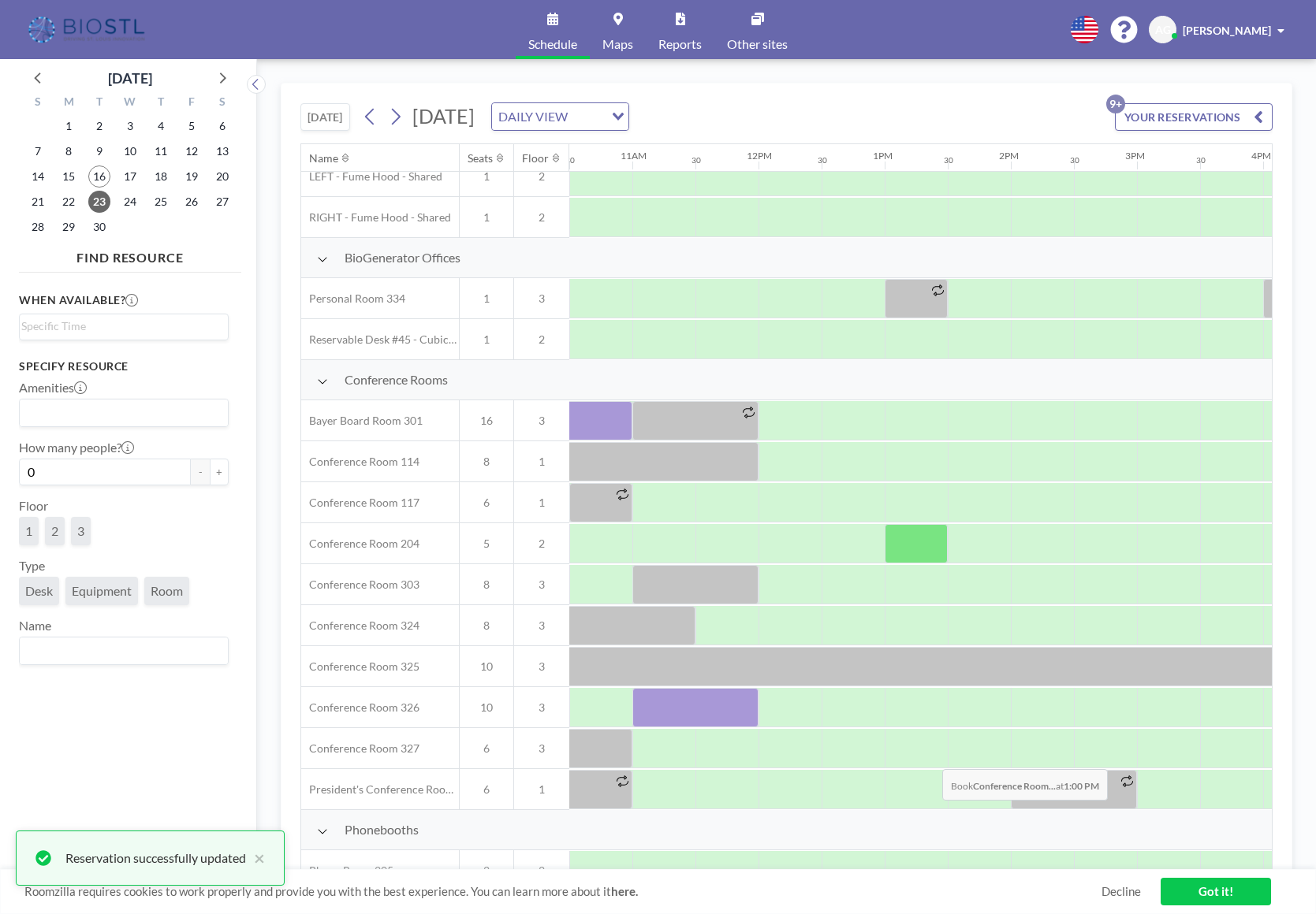
scroll to position [301, 1325]
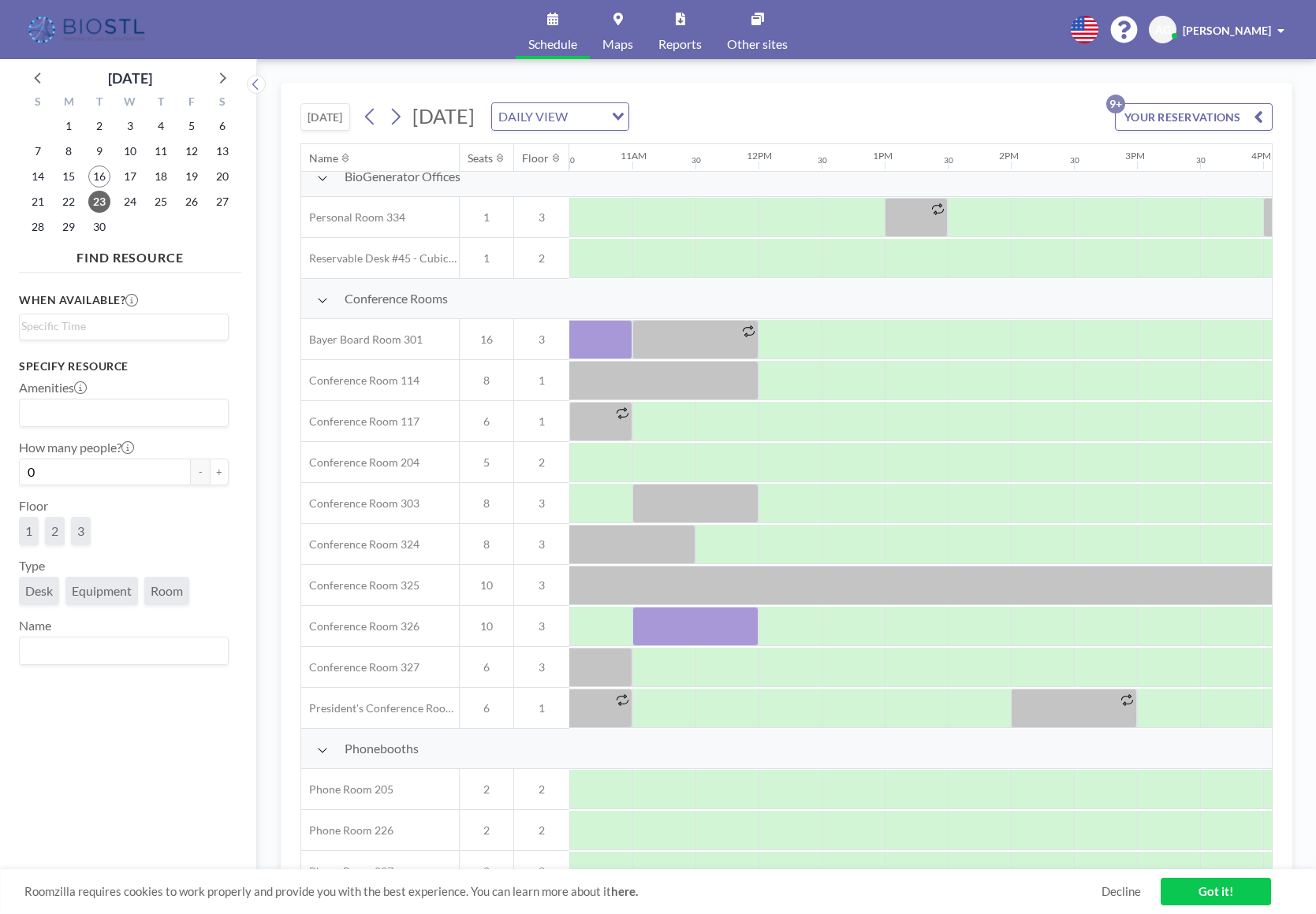
drag, startPoint x: 901, startPoint y: 870, endPoint x: 884, endPoint y: 869, distance: 17.0
click at [884, 869] on div "[DATE] [DATE] DAILY VIEW Loading... YOUR RESERVATIONS 9+ Name Seats Floor 12AM …" at bounding box center [787, 487] width 1011 height 808
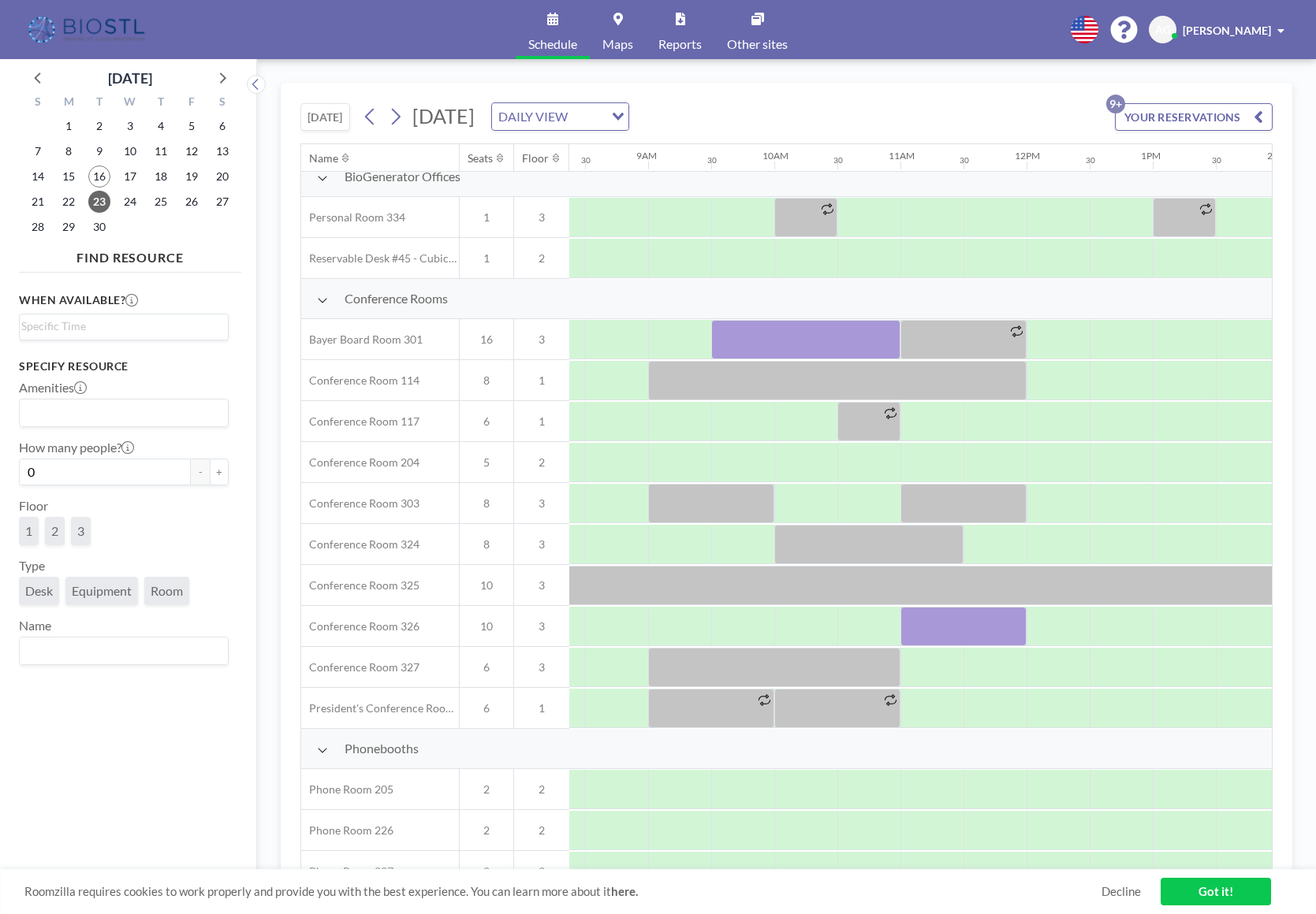
scroll to position [301, 970]
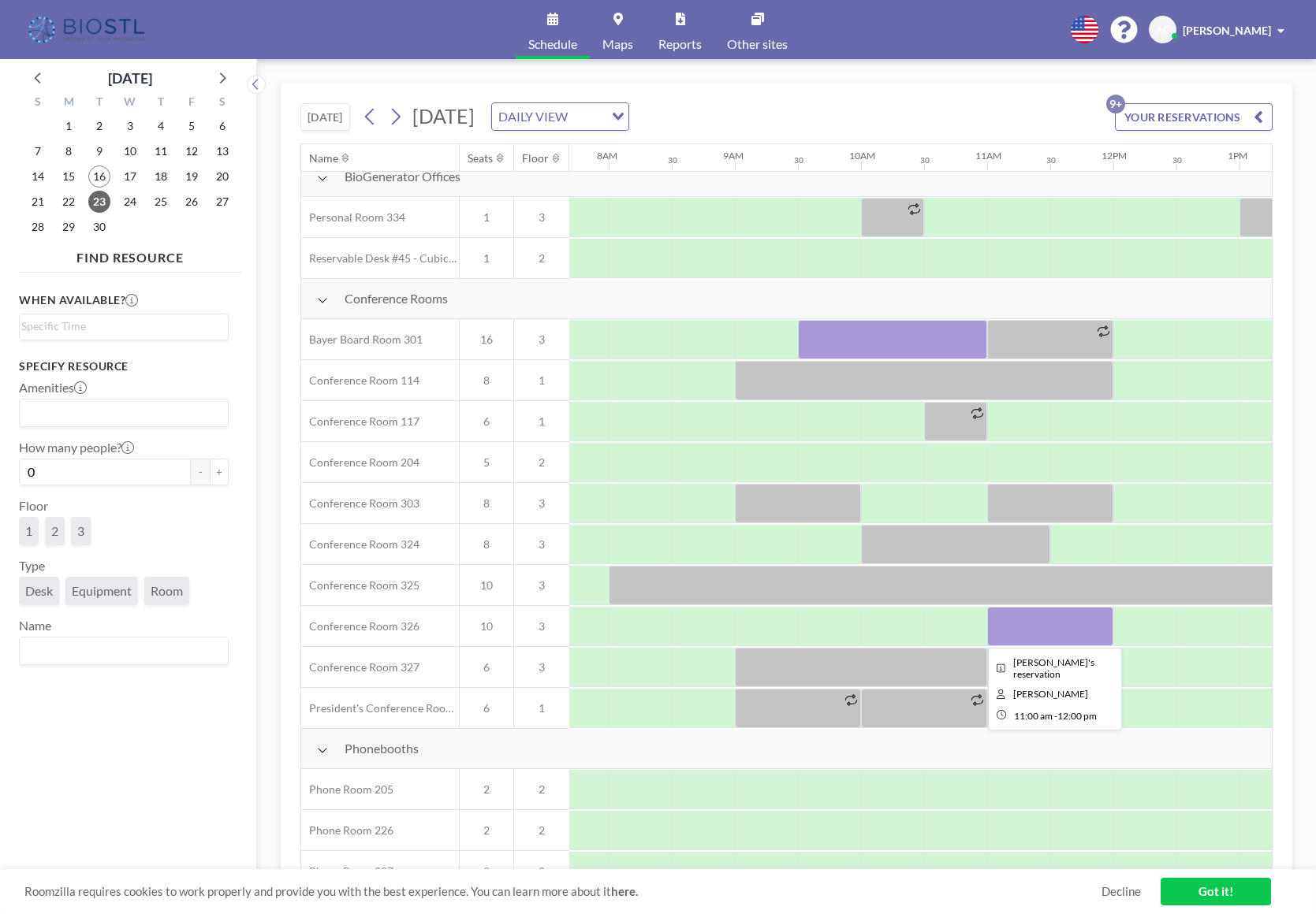
click at [1037, 630] on div at bounding box center [1050, 626] width 126 height 40
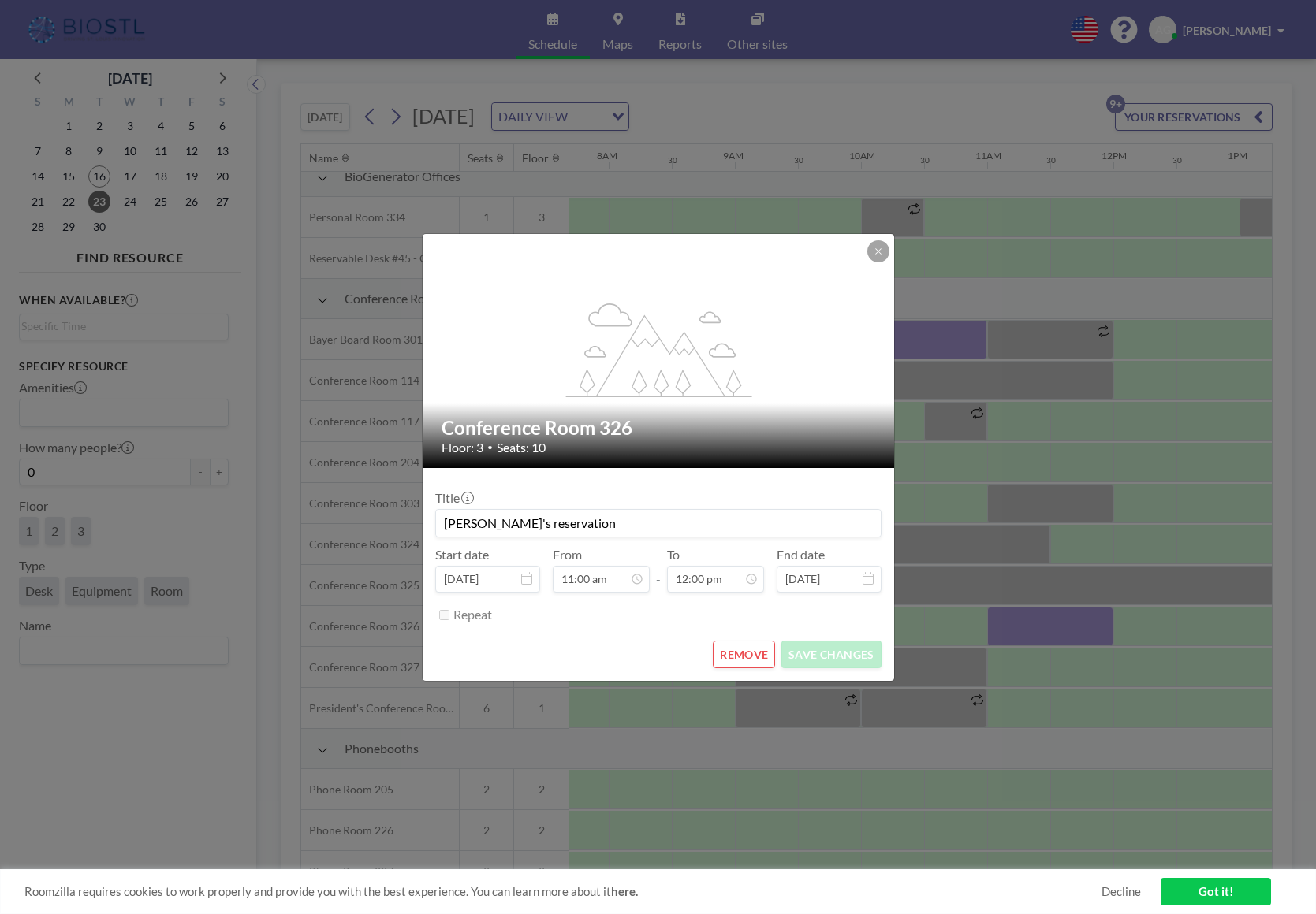
click at [568, 519] on input "[PERSON_NAME]'s reservation" at bounding box center [658, 523] width 445 height 26
type input "[PERSON_NAME]'s reservation (for BW)"
click at [849, 658] on button "SAVE CHANGES" at bounding box center [831, 654] width 100 height 27
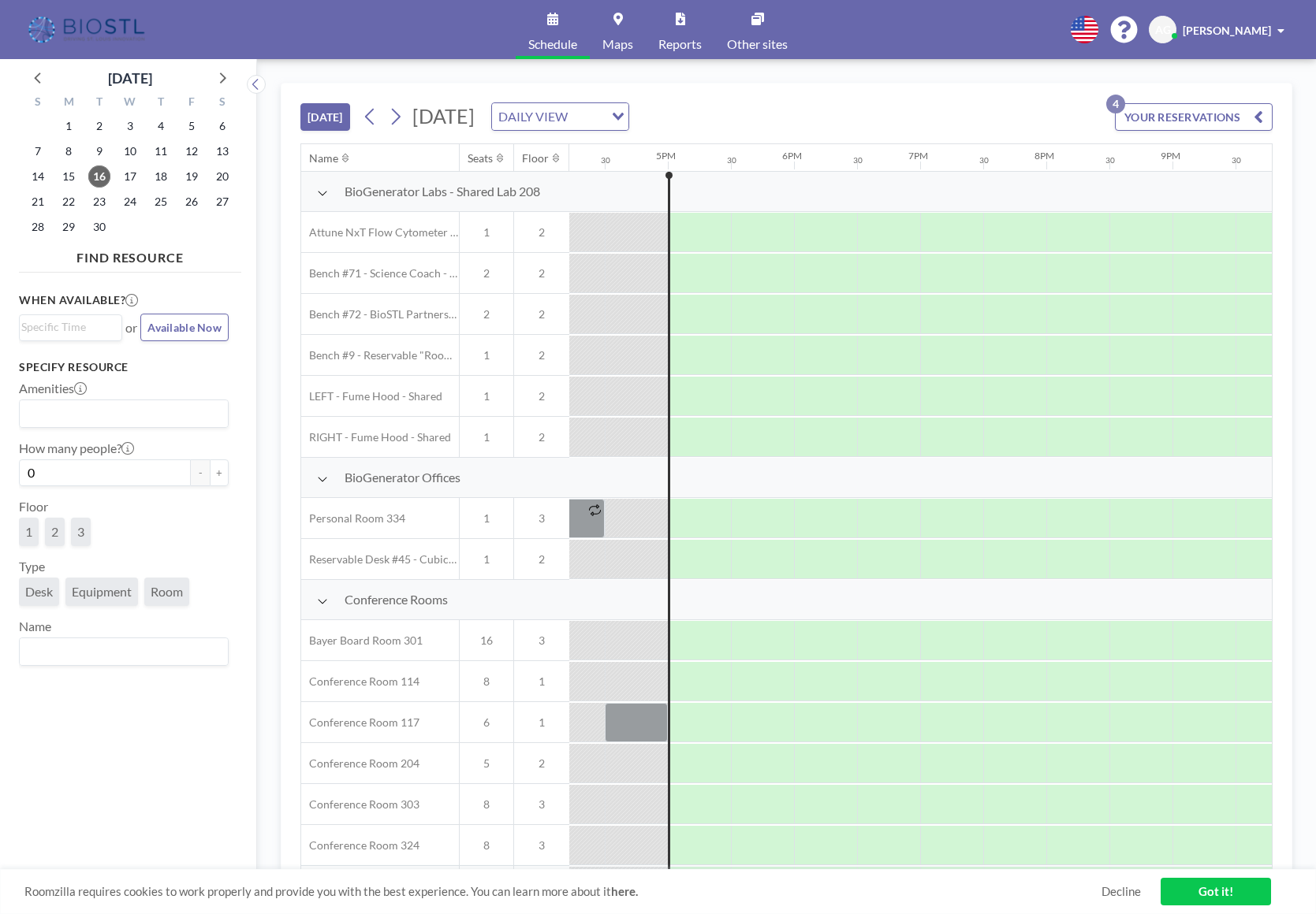
scroll to position [0, 2081]
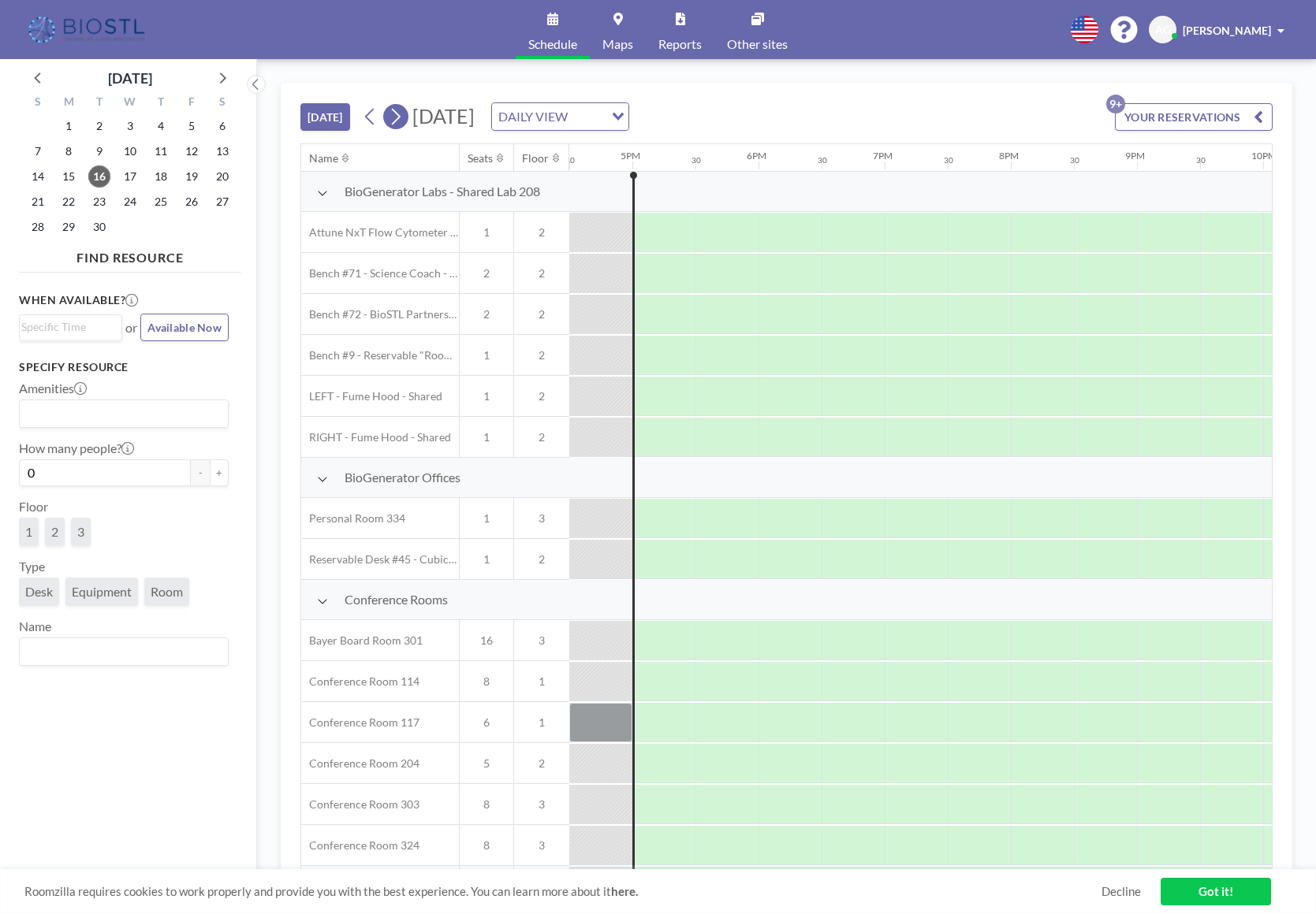
click at [401, 116] on icon at bounding box center [396, 117] width 9 height 17
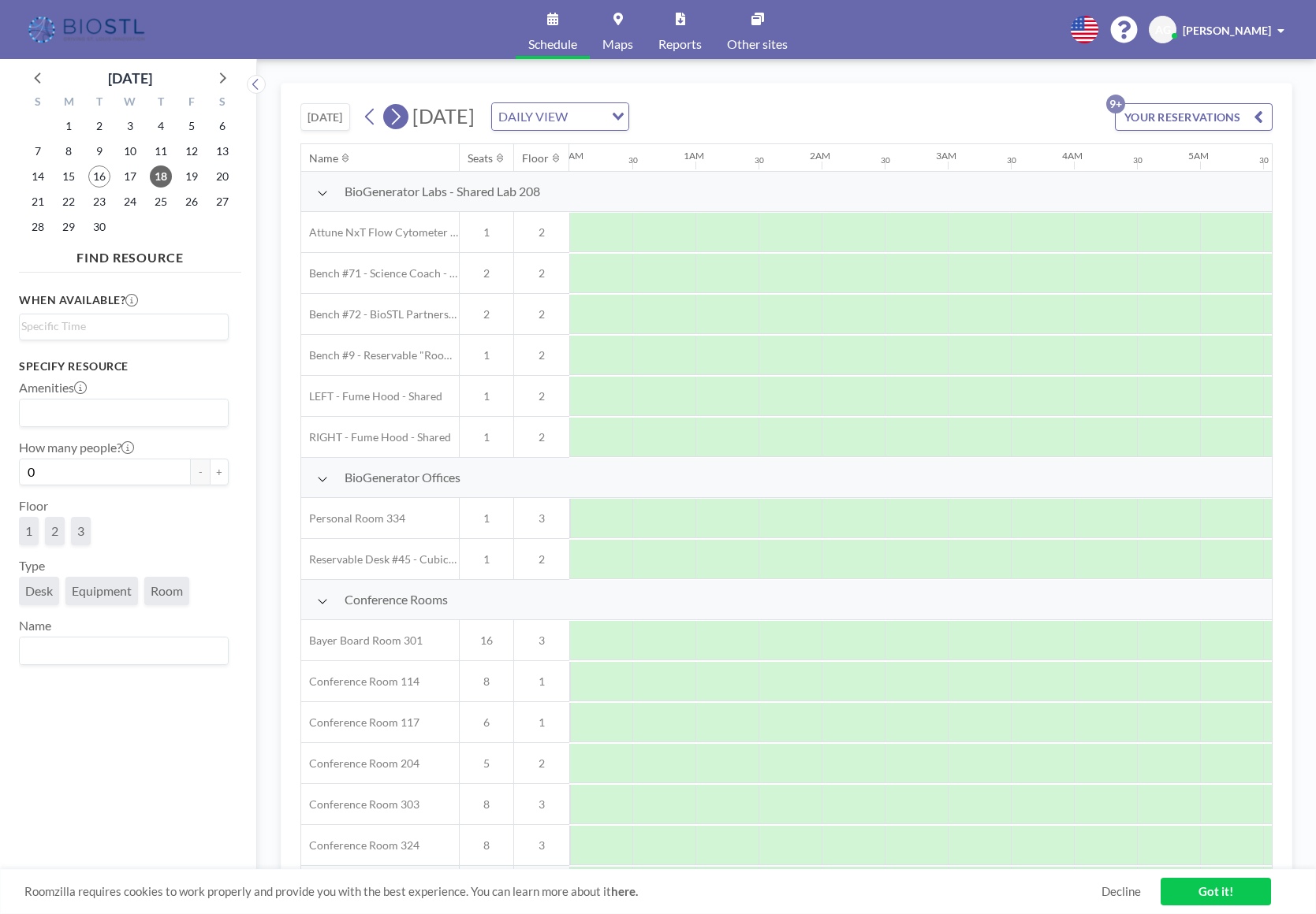
scroll to position [0, 944]
click at [401, 116] on icon at bounding box center [396, 117] width 9 height 17
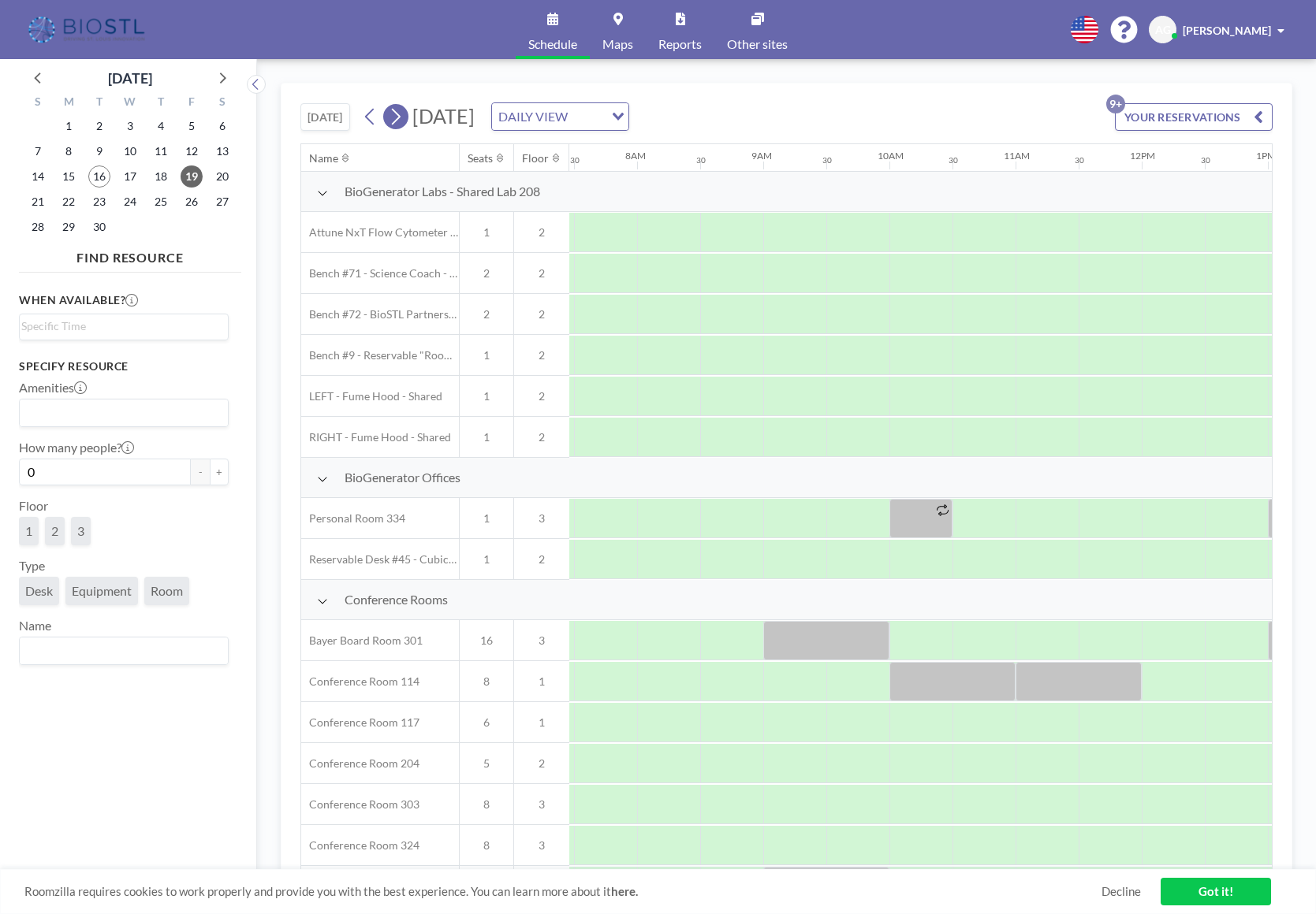
scroll to position [0, 946]
click at [401, 116] on icon at bounding box center [396, 117] width 9 height 17
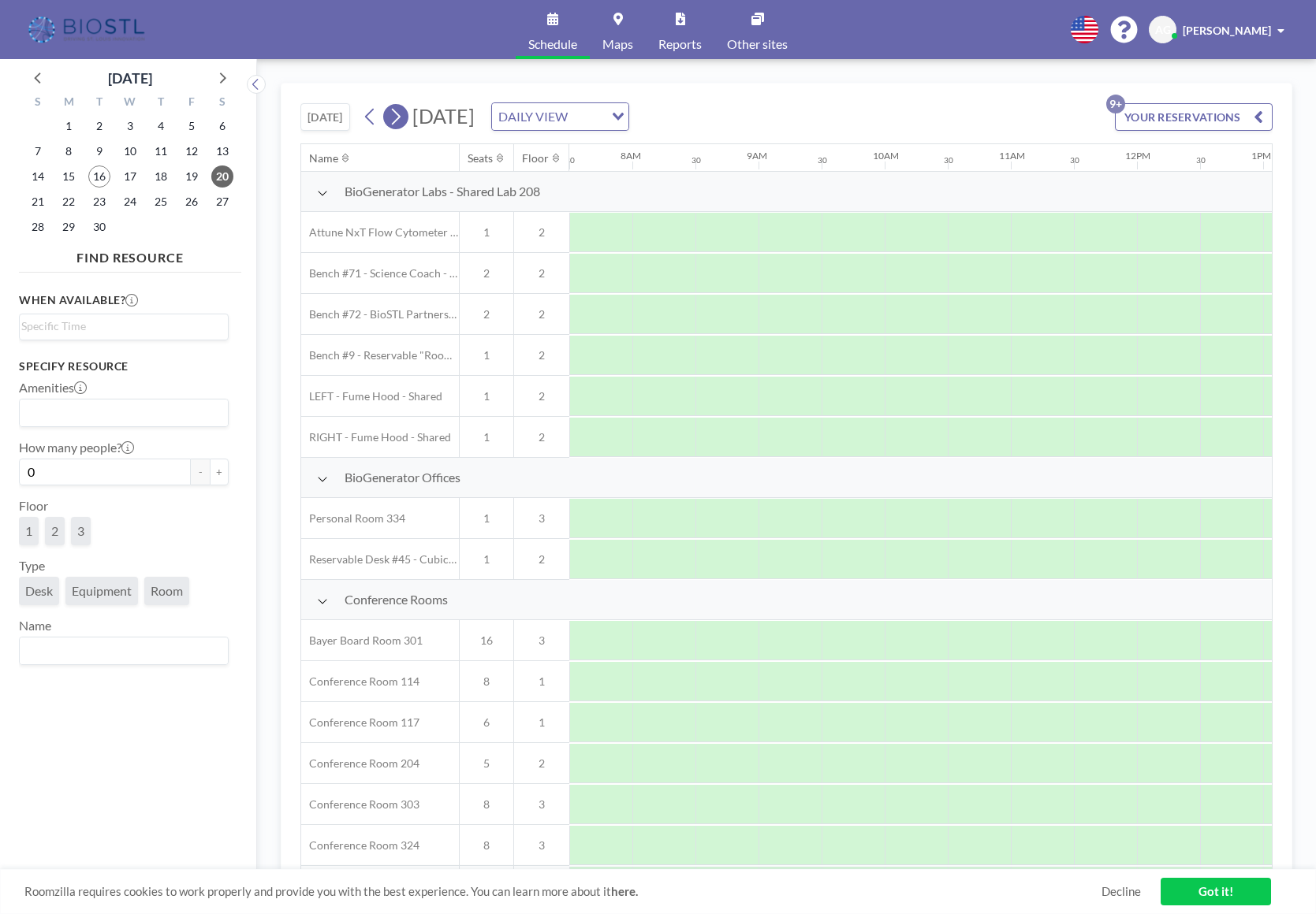
click at [401, 116] on icon at bounding box center [396, 117] width 9 height 17
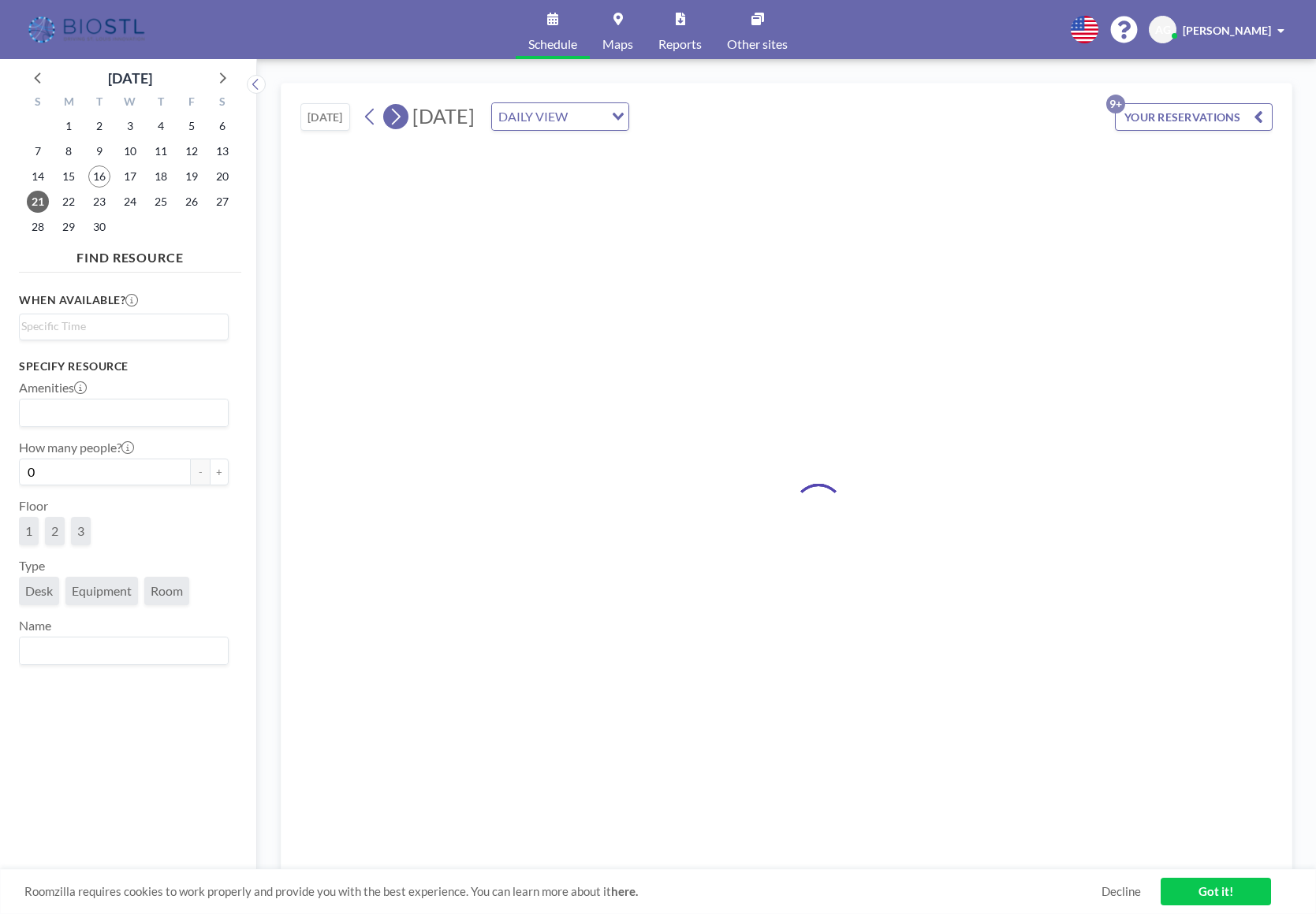
click at [401, 116] on icon at bounding box center [396, 117] width 9 height 17
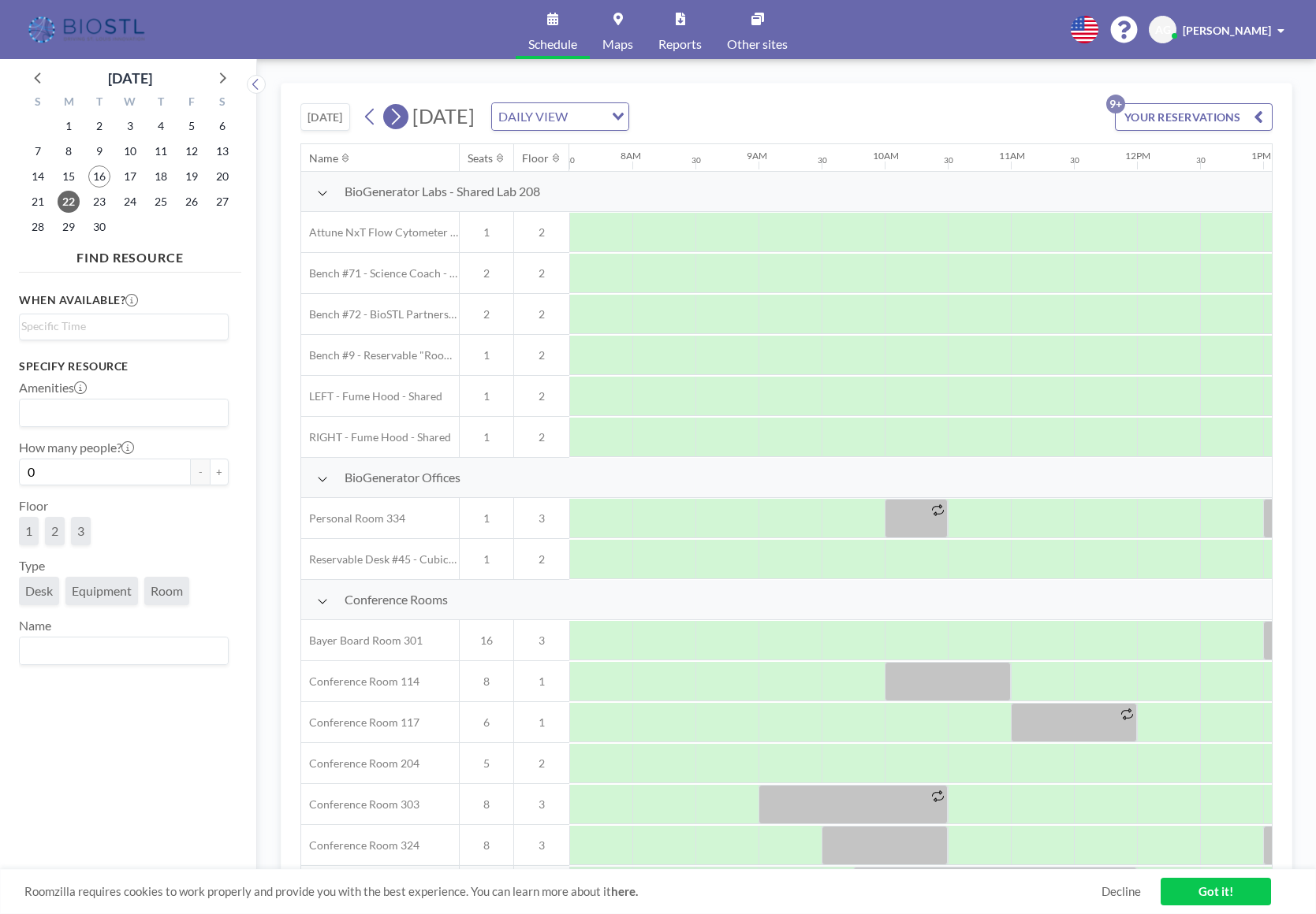
click at [401, 116] on icon at bounding box center [396, 117] width 9 height 17
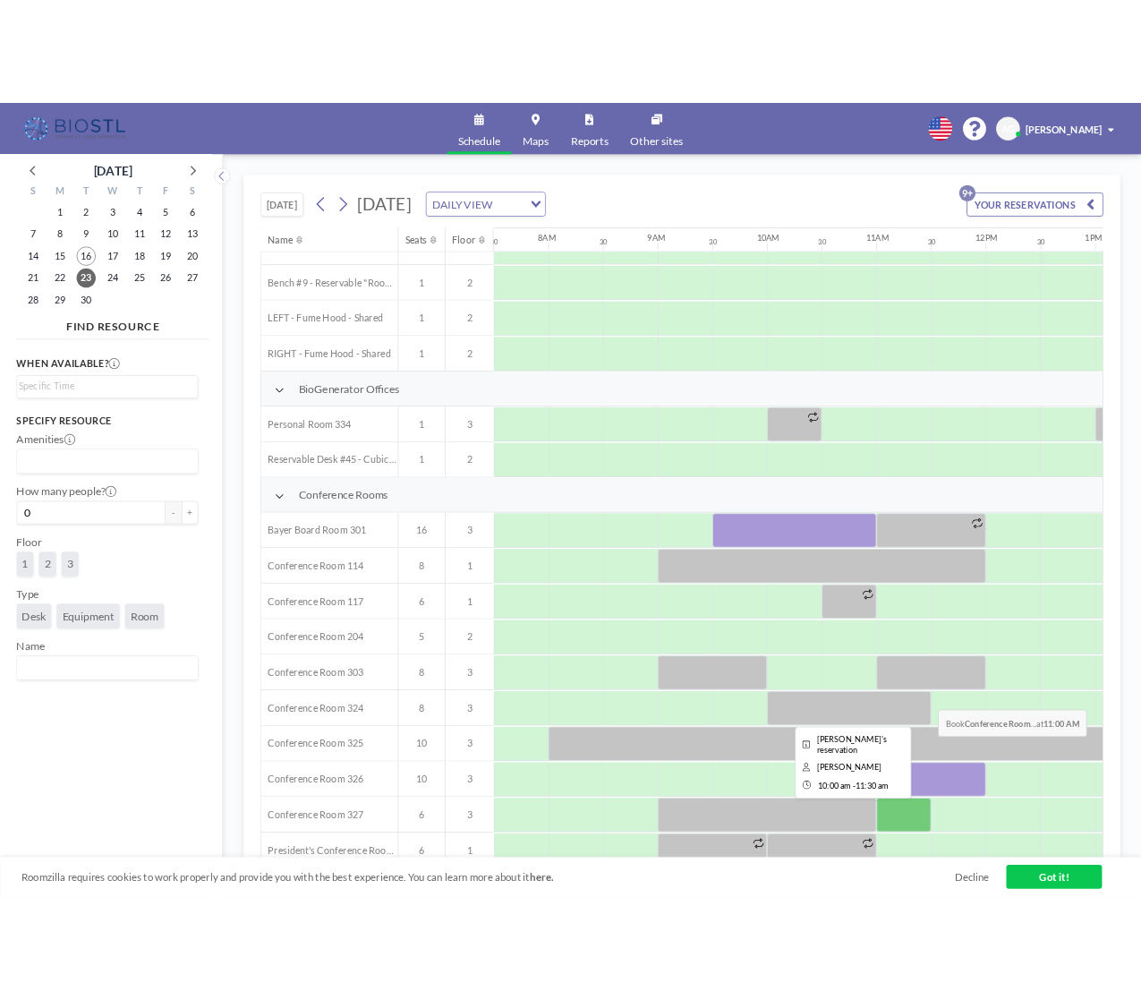
scroll to position [107, 1074]
